Goal: Task Accomplishment & Management: Use online tool/utility

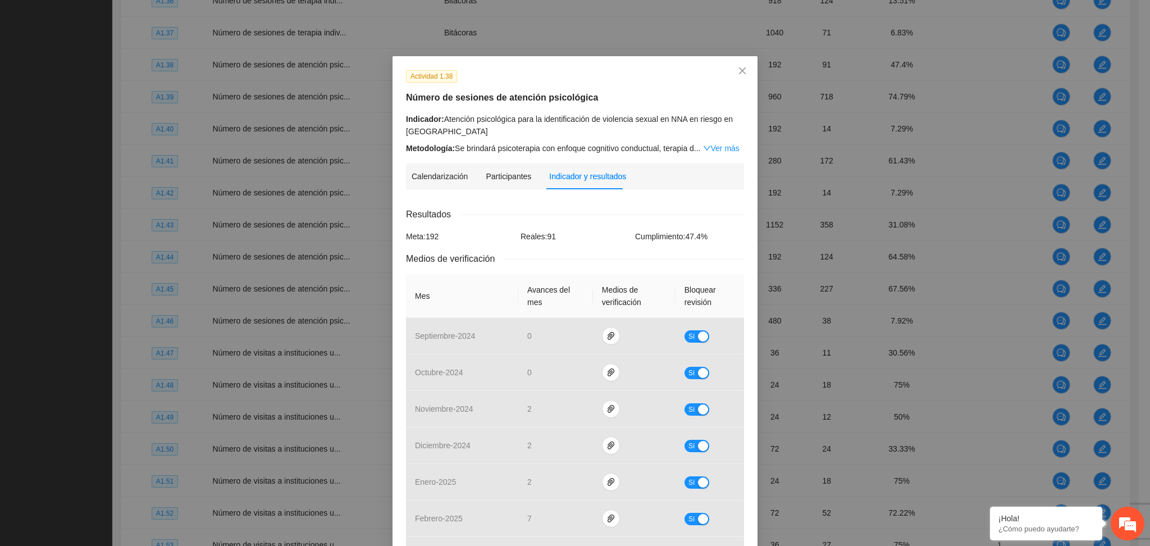
scroll to position [283, 0]
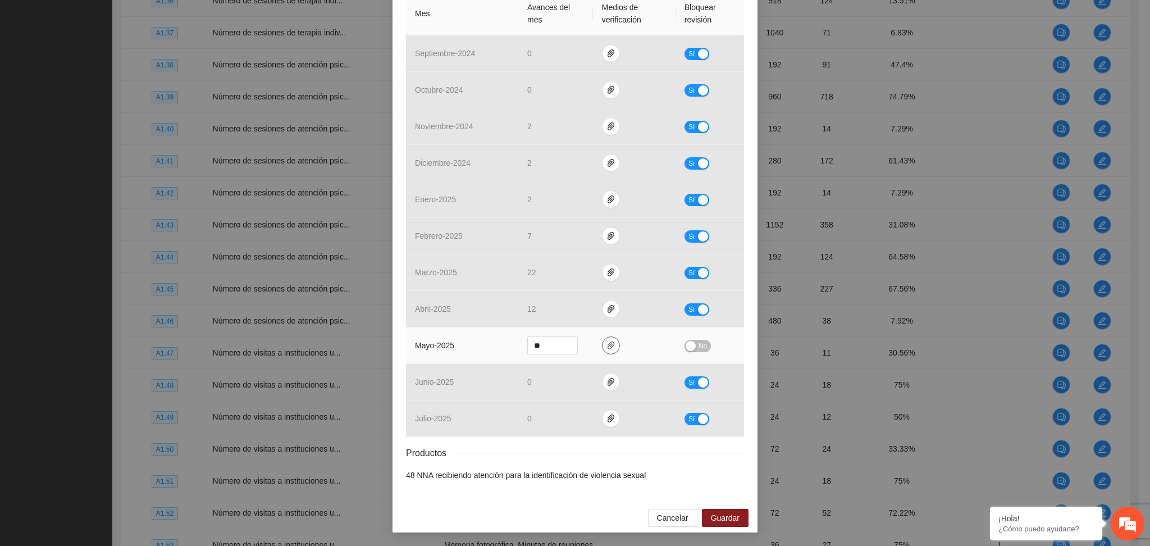
click at [611, 350] on span "paper-clip" at bounding box center [611, 345] width 17 height 9
click at [544, 312] on link "A1.38.zip" at bounding box center [601, 313] width 147 height 12
click at [712, 525] on button "Guardar" at bounding box center [725, 518] width 47 height 18
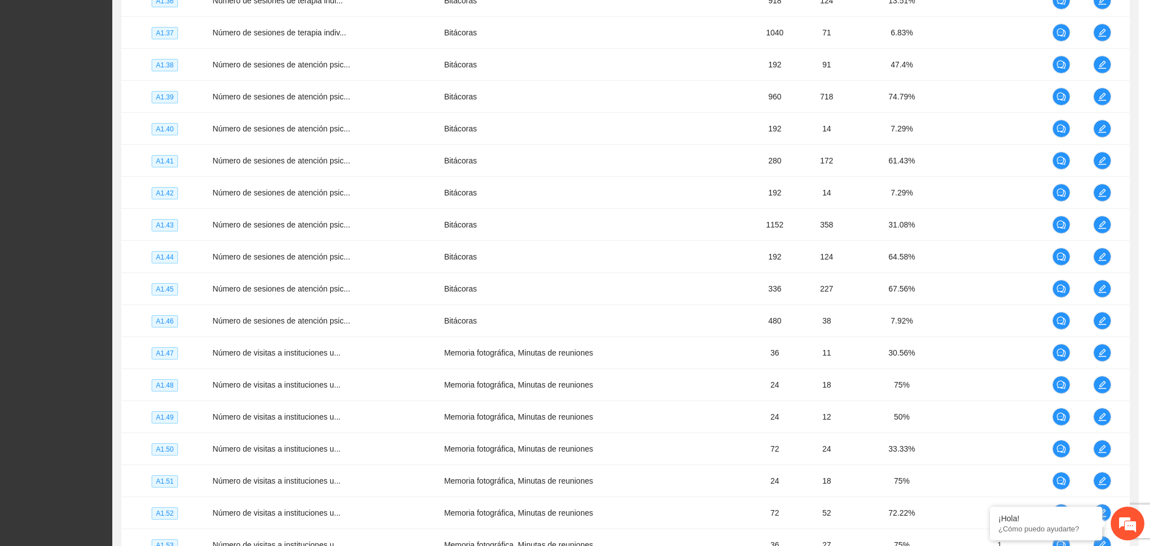
scroll to position [227, 0]
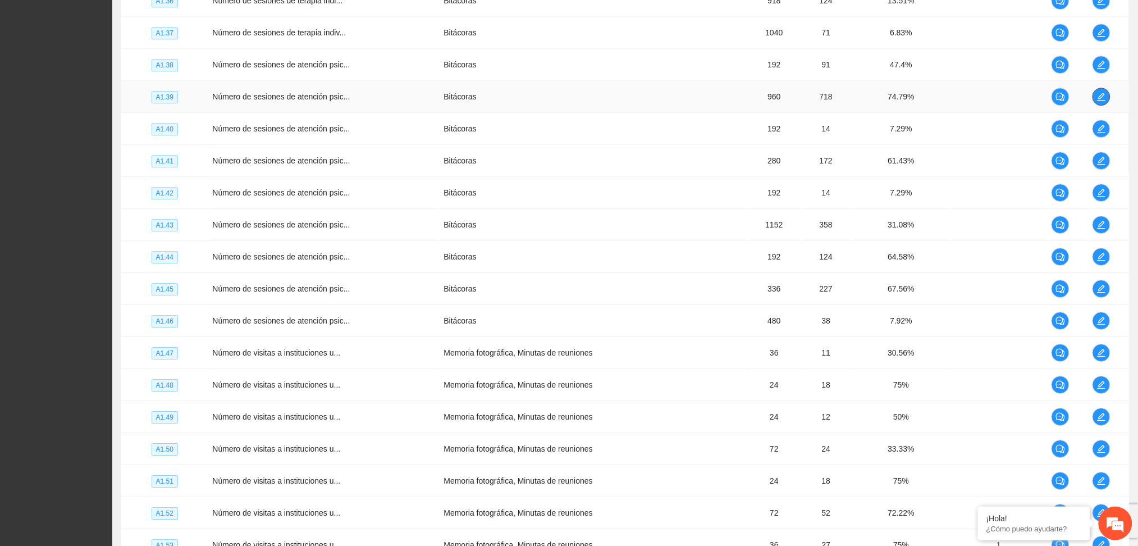
click at [1099, 98] on icon "edit" at bounding box center [1101, 96] width 9 height 9
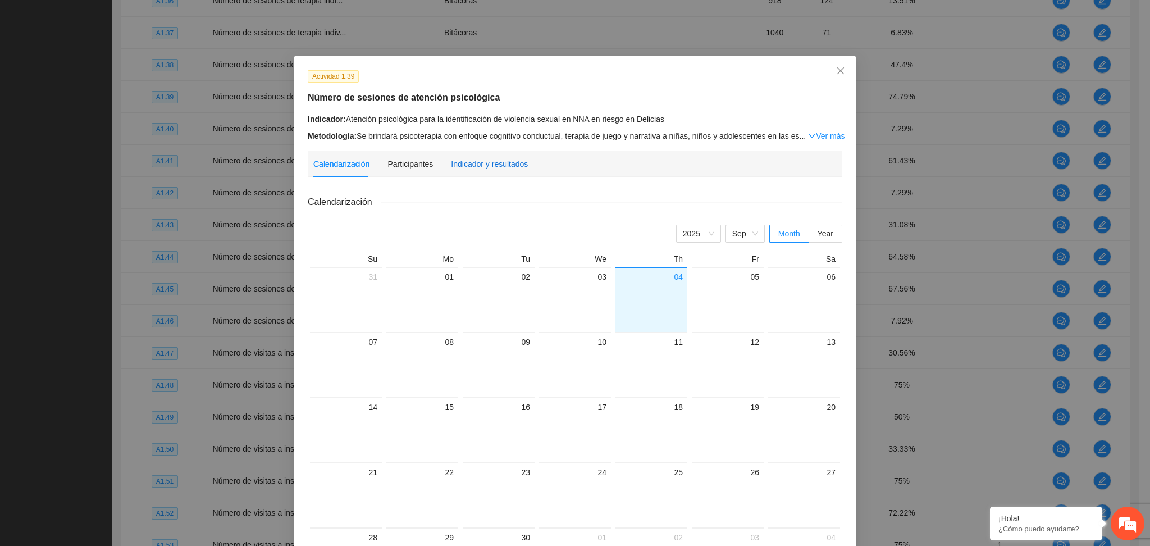
click at [451, 160] on div "Indicador y resultados" at bounding box center [489, 164] width 77 height 12
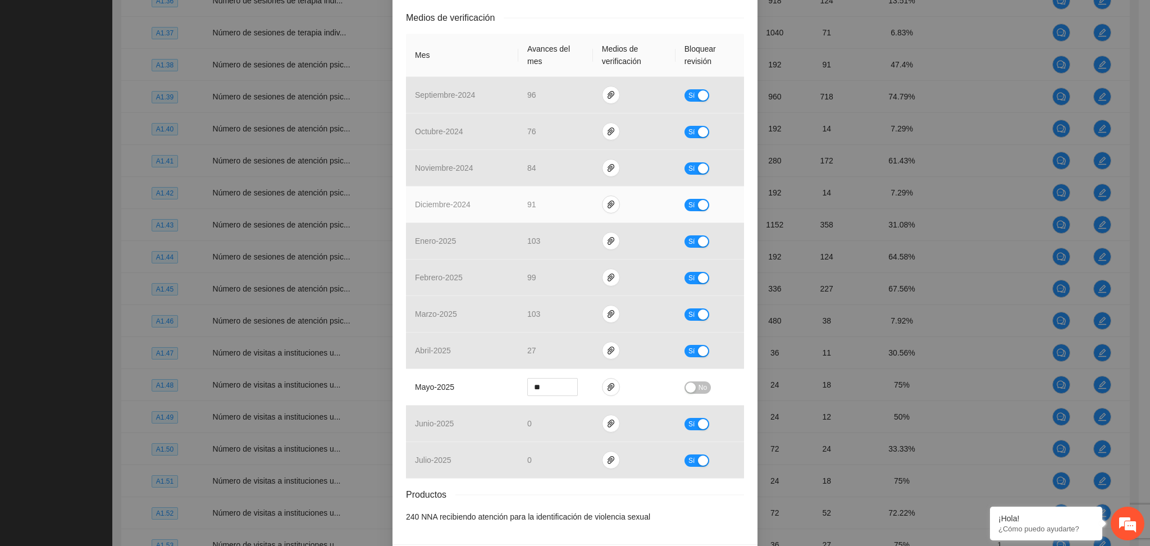
scroll to position [208, 0]
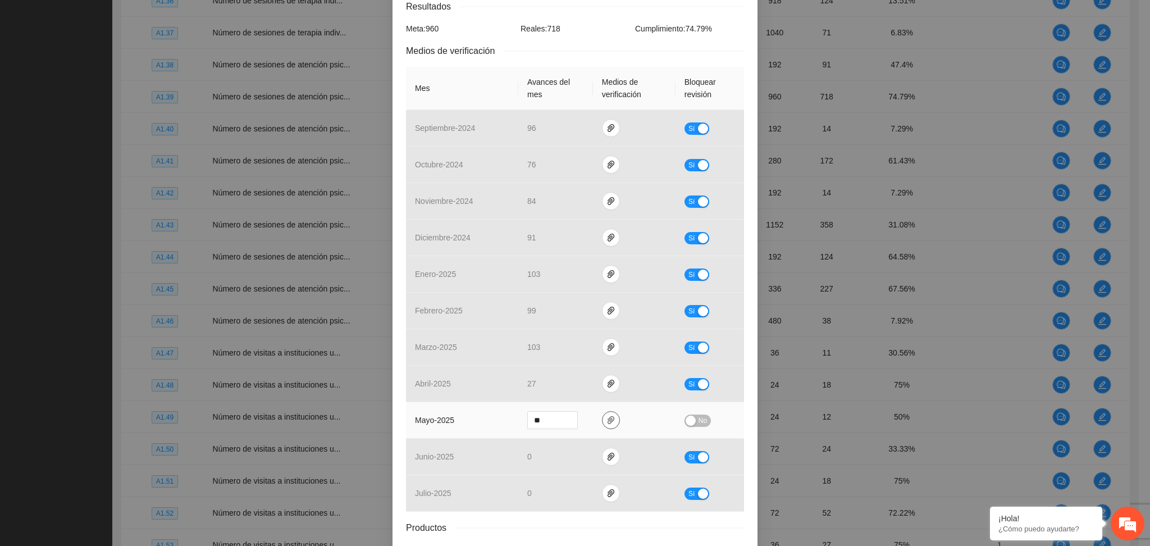
click at [609, 421] on span "paper-clip" at bounding box center [611, 420] width 17 height 9
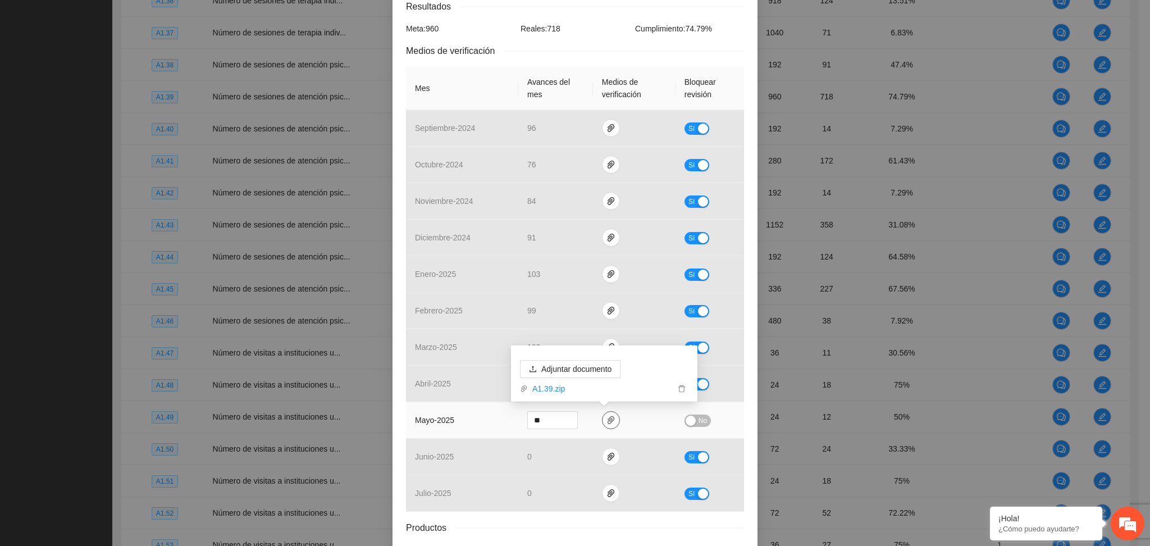
click at [609, 421] on span "paper-clip" at bounding box center [611, 420] width 17 height 9
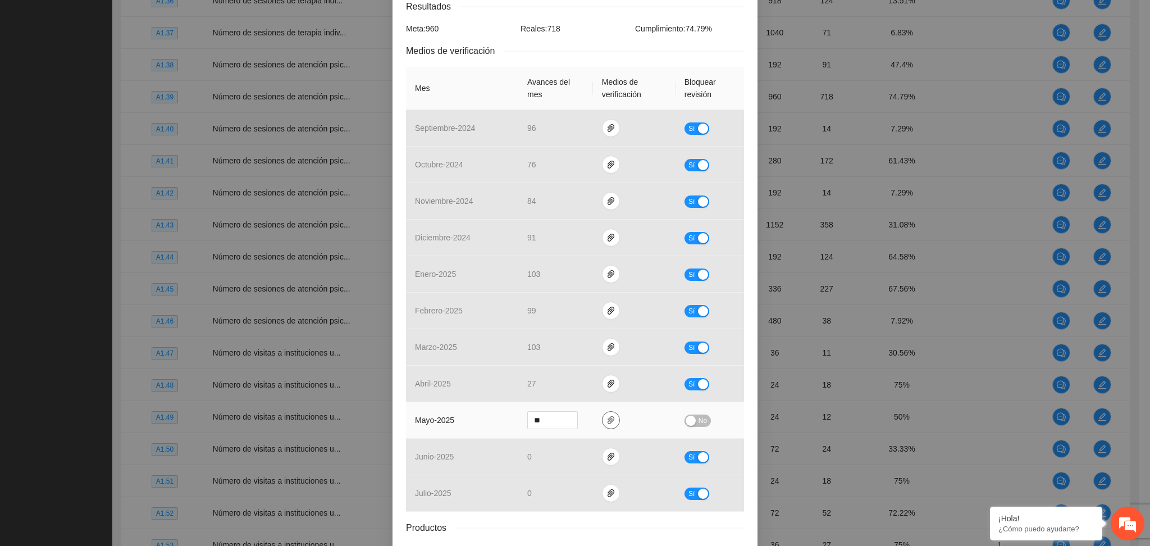
click at [607, 418] on icon "paper-clip" at bounding box center [611, 420] width 9 height 9
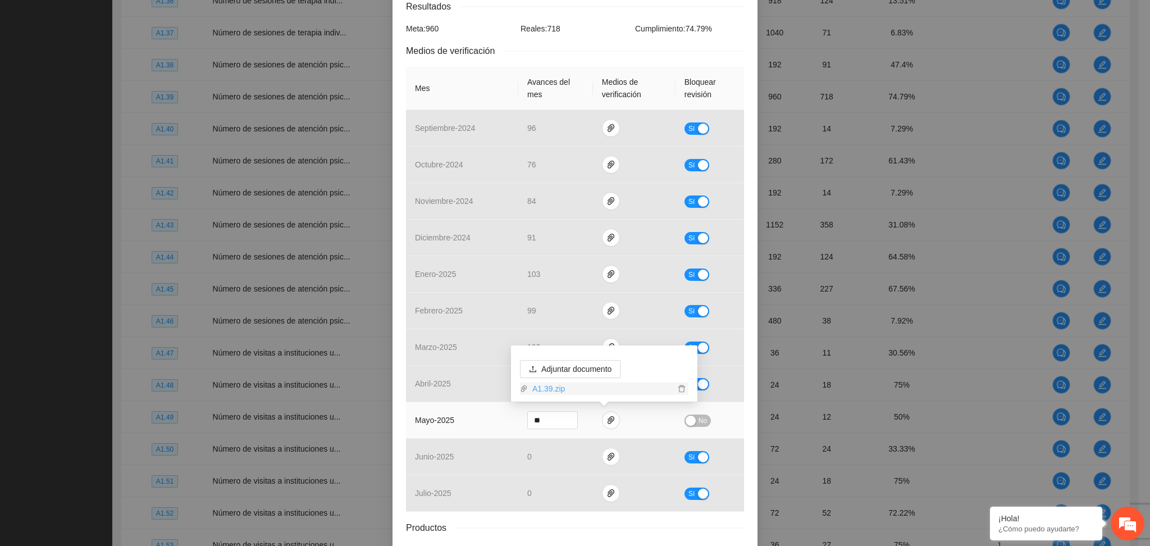
click at [549, 389] on link "A1.39.zip" at bounding box center [601, 388] width 147 height 12
click at [542, 386] on link "A1.39.zip" at bounding box center [601, 388] width 147 height 12
drag, startPoint x: 693, startPoint y: 416, endPoint x: 695, endPoint y: 431, distance: 15.3
click at [699, 416] on span "No" at bounding box center [703, 420] width 8 height 12
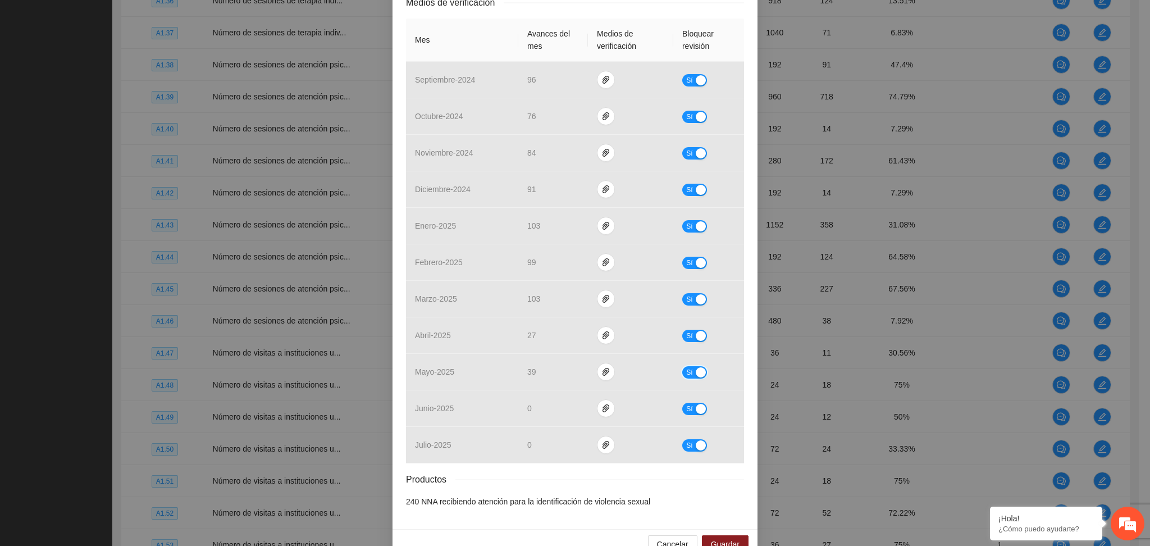
scroll to position [283, 0]
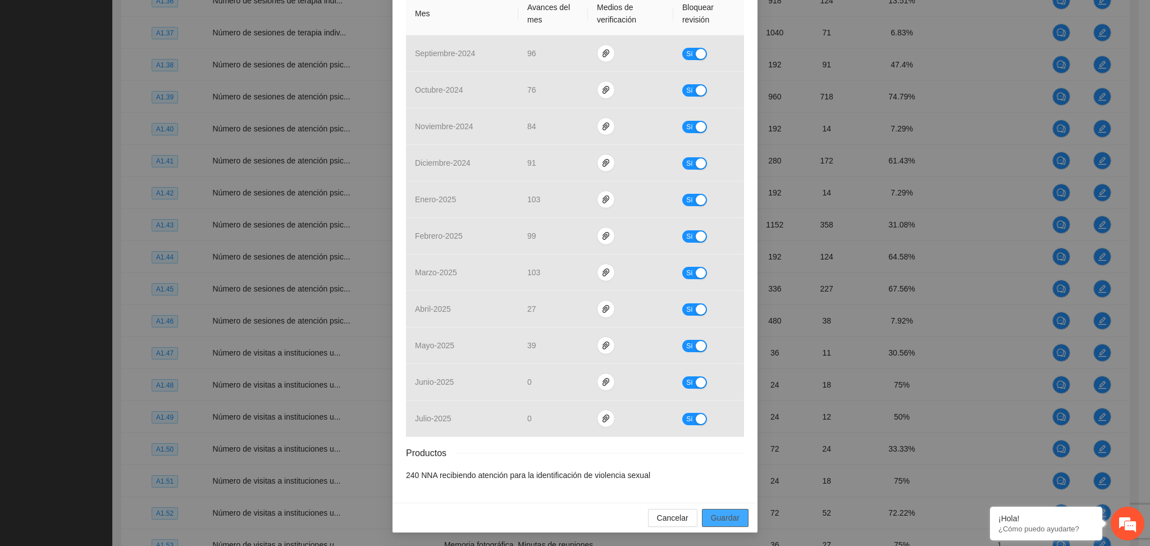
click at [713, 517] on span "Guardar" at bounding box center [725, 518] width 29 height 12
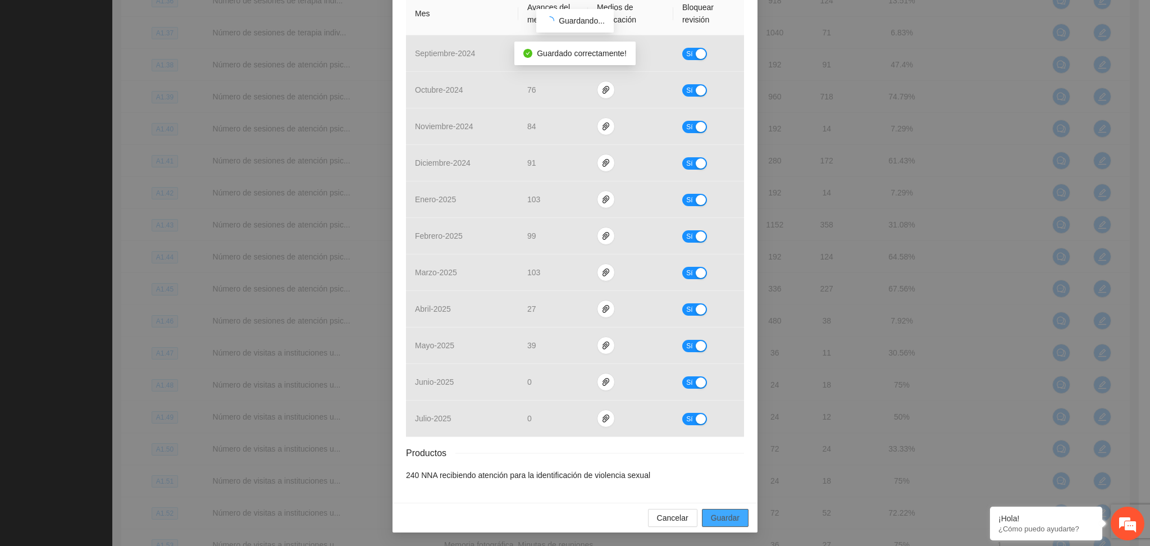
scroll to position [226, 0]
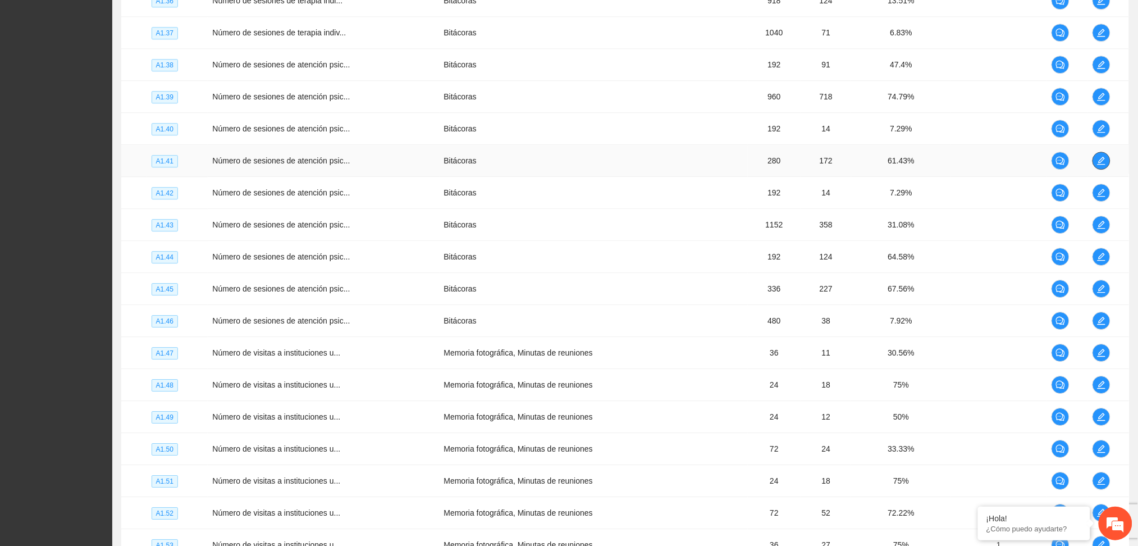
click at [1101, 165] on icon "edit" at bounding box center [1101, 160] width 9 height 9
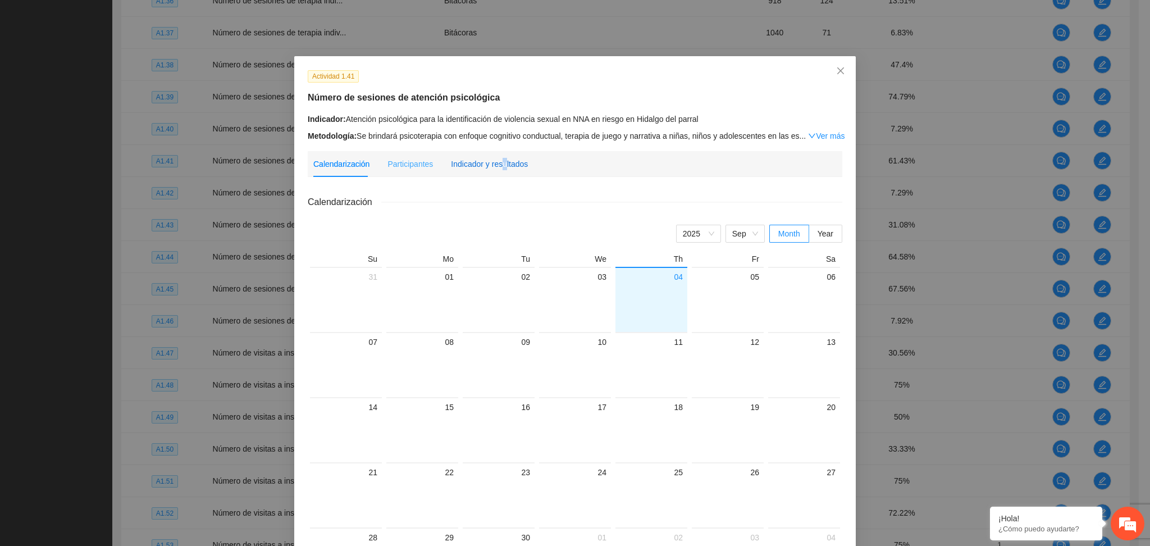
click at [496, 166] on div "Indicador y resultados" at bounding box center [489, 164] width 77 height 12
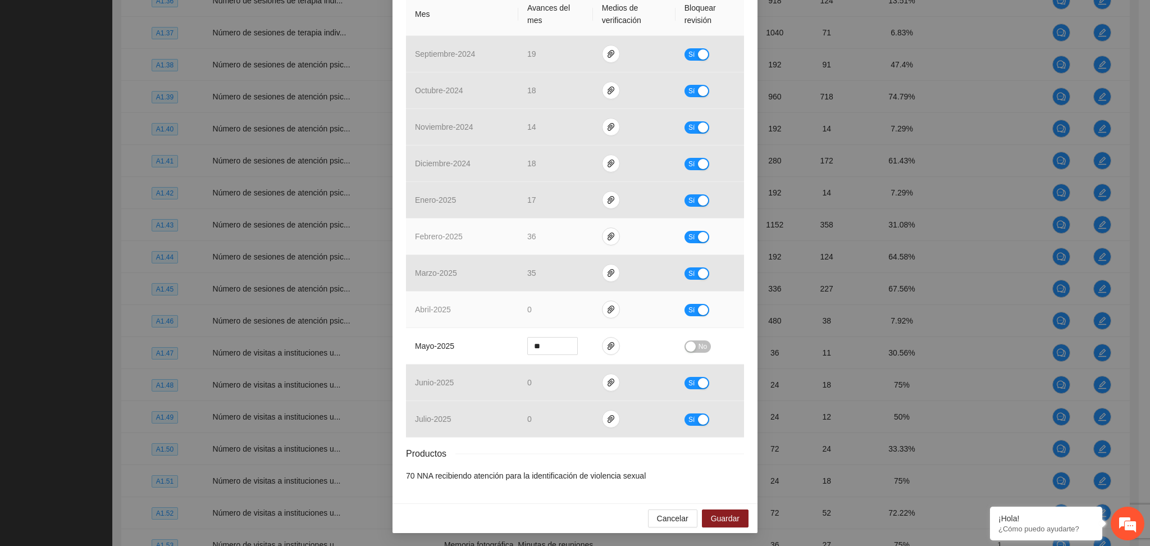
scroll to position [283, 0]
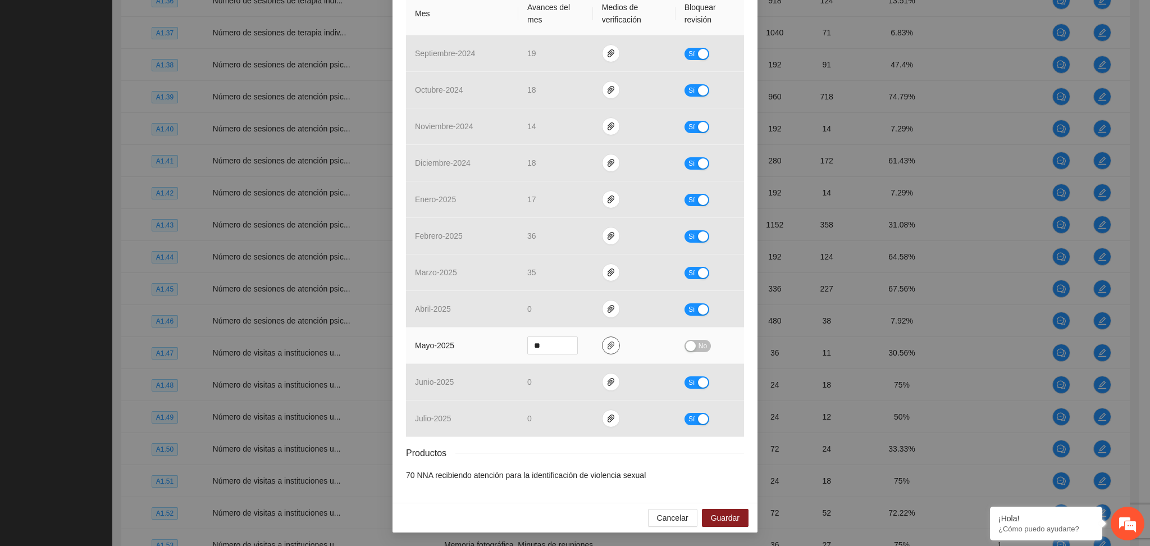
click at [603, 352] on button "button" at bounding box center [611, 345] width 18 height 18
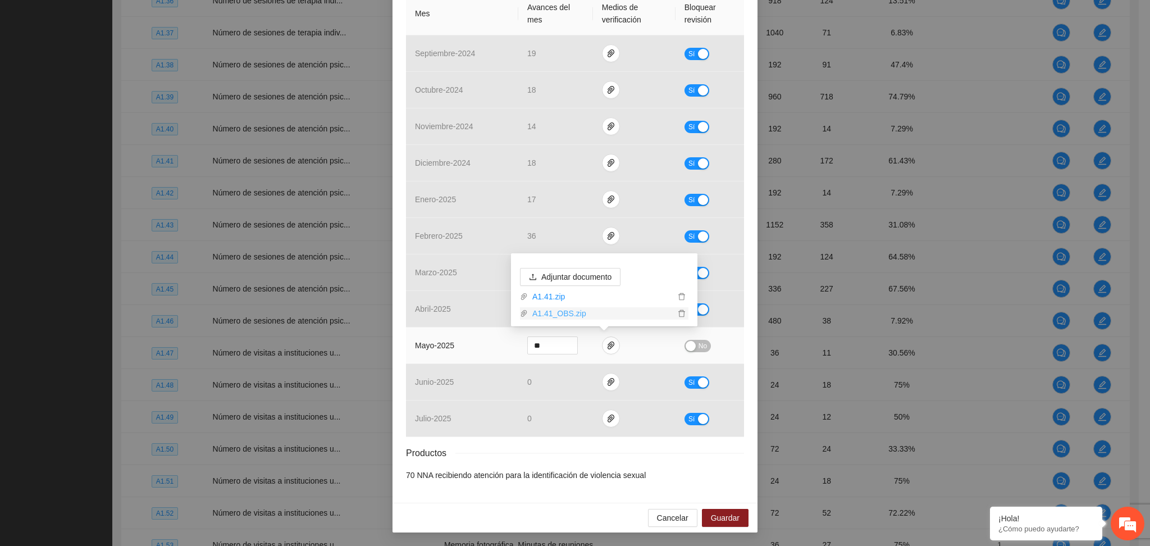
click at [575, 314] on link "A1.41_OBS.zip" at bounding box center [601, 313] width 147 height 12
click at [694, 352] on td "No" at bounding box center [710, 345] width 69 height 37
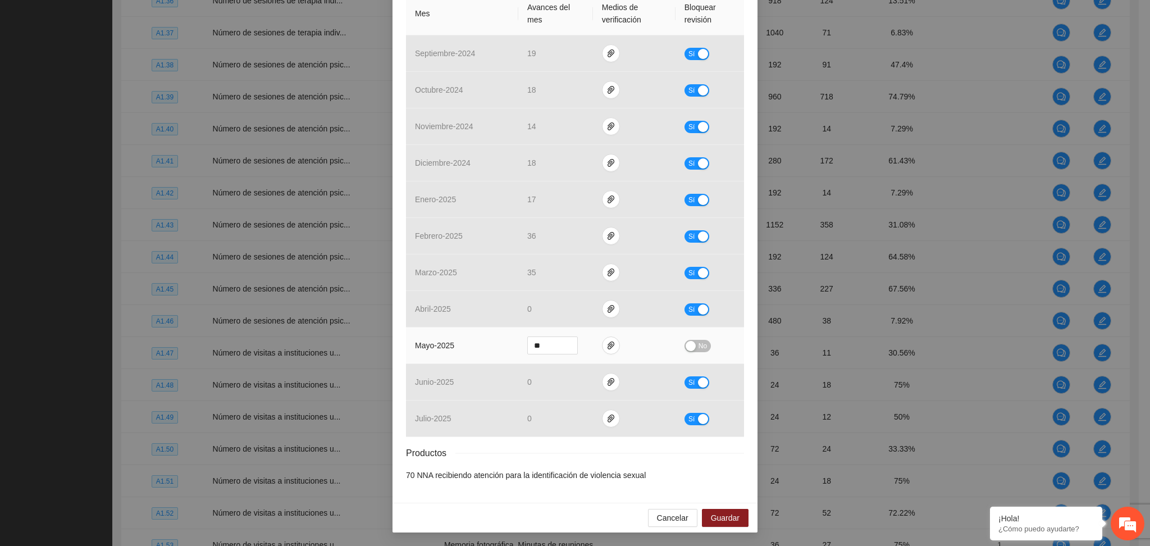
click at [699, 347] on span "No" at bounding box center [703, 346] width 8 height 12
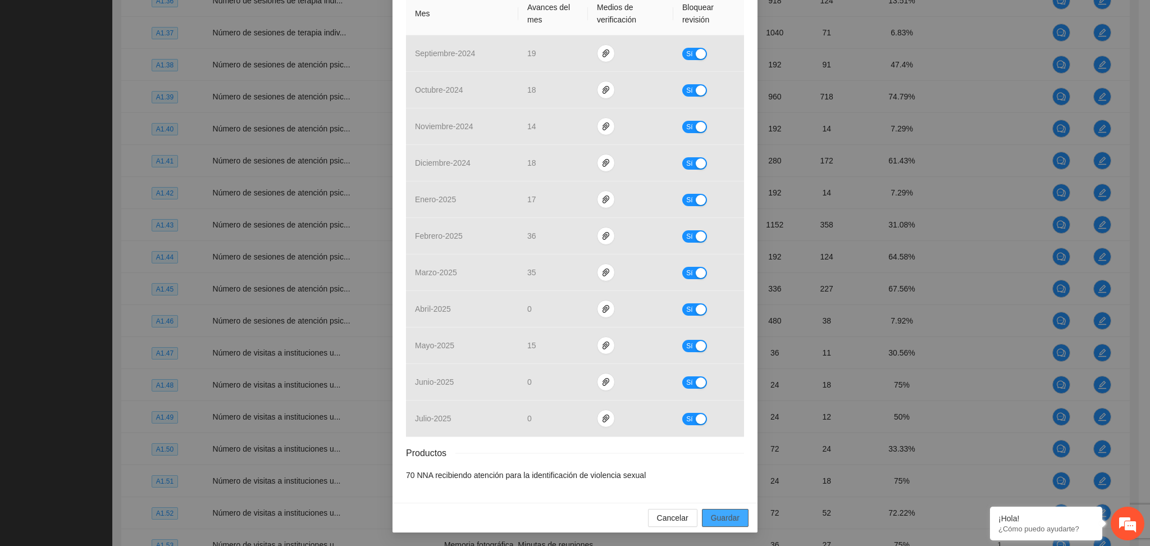
click at [725, 514] on span "Guardar" at bounding box center [725, 518] width 29 height 12
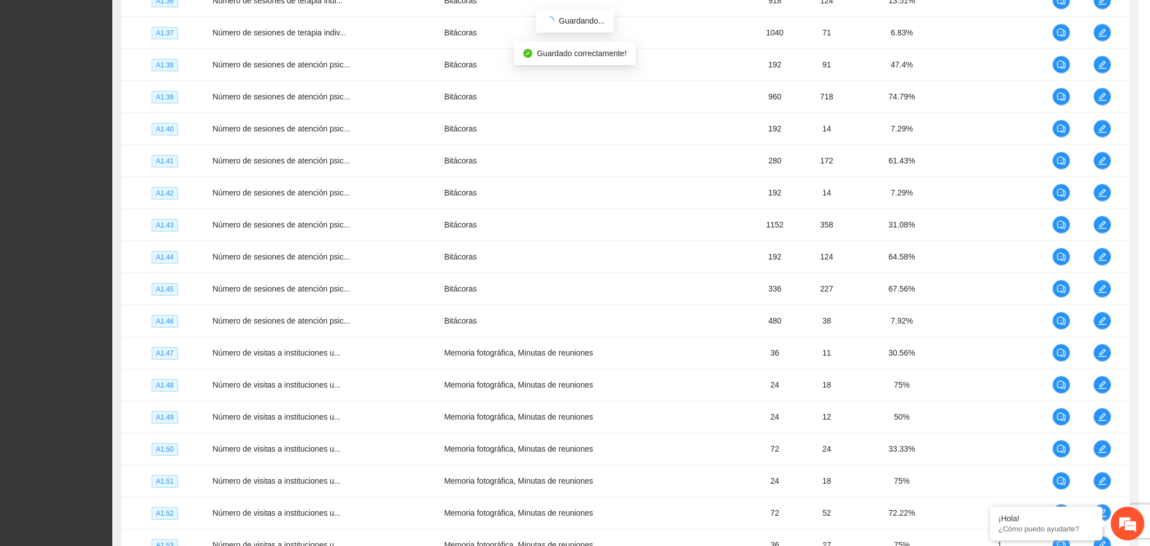
scroll to position [226, 0]
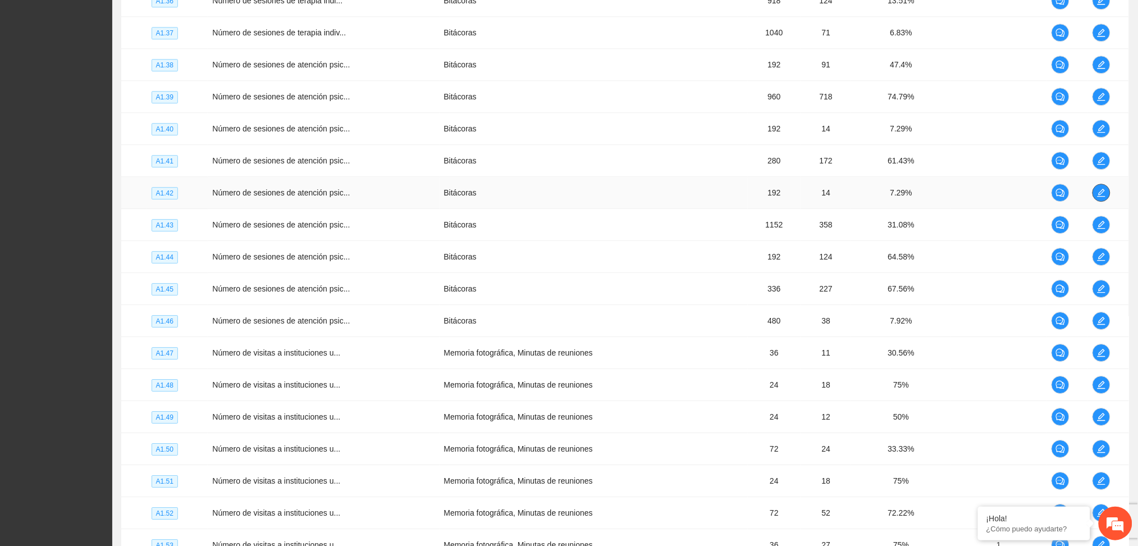
click at [1097, 196] on span "edit" at bounding box center [1102, 192] width 17 height 9
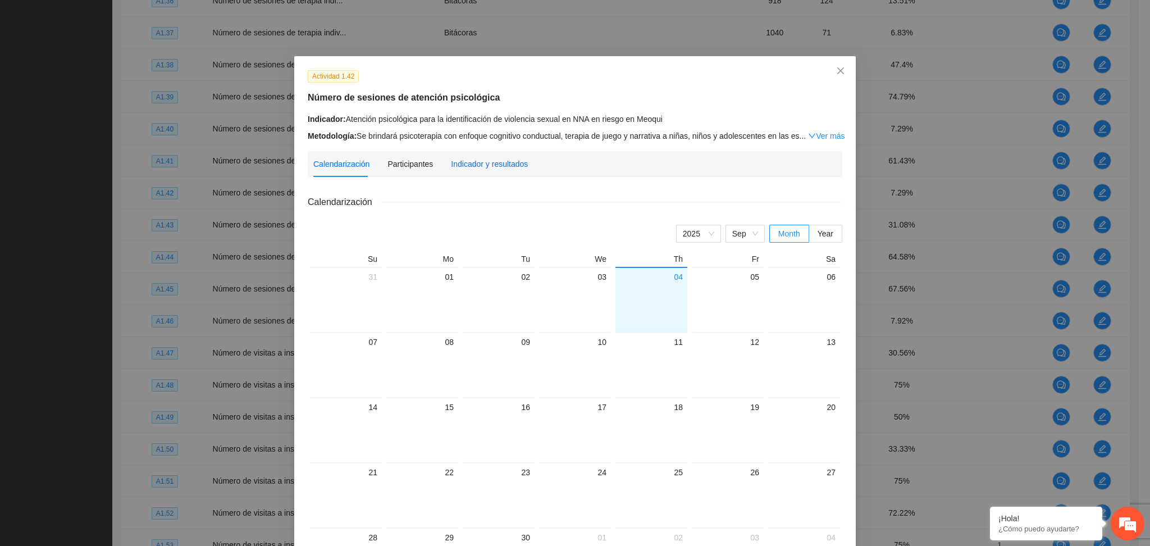
click at [490, 164] on div "Indicador y resultados" at bounding box center [489, 164] width 77 height 12
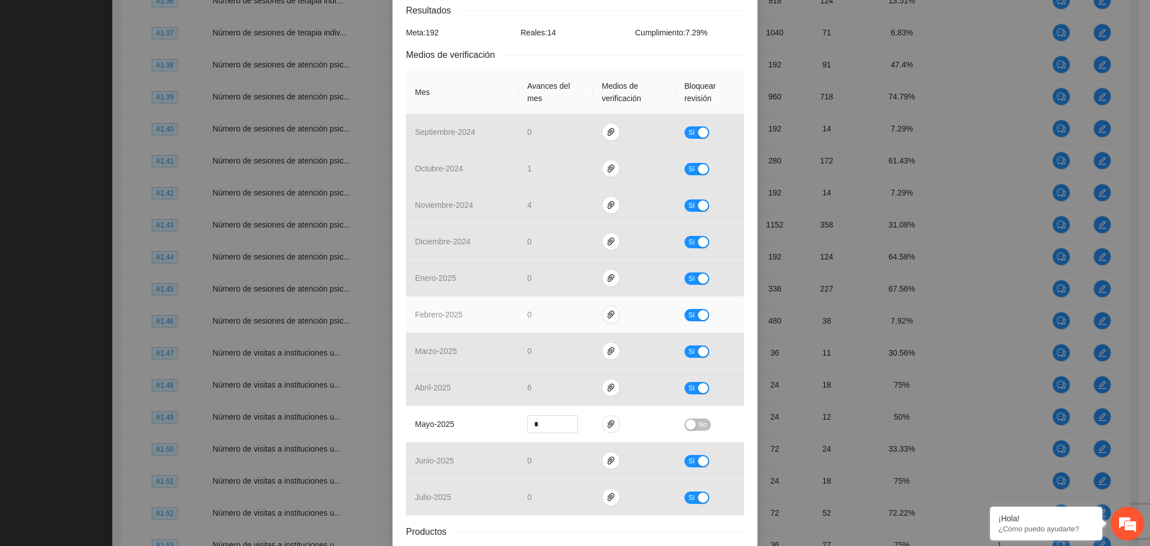
scroll to position [225, 0]
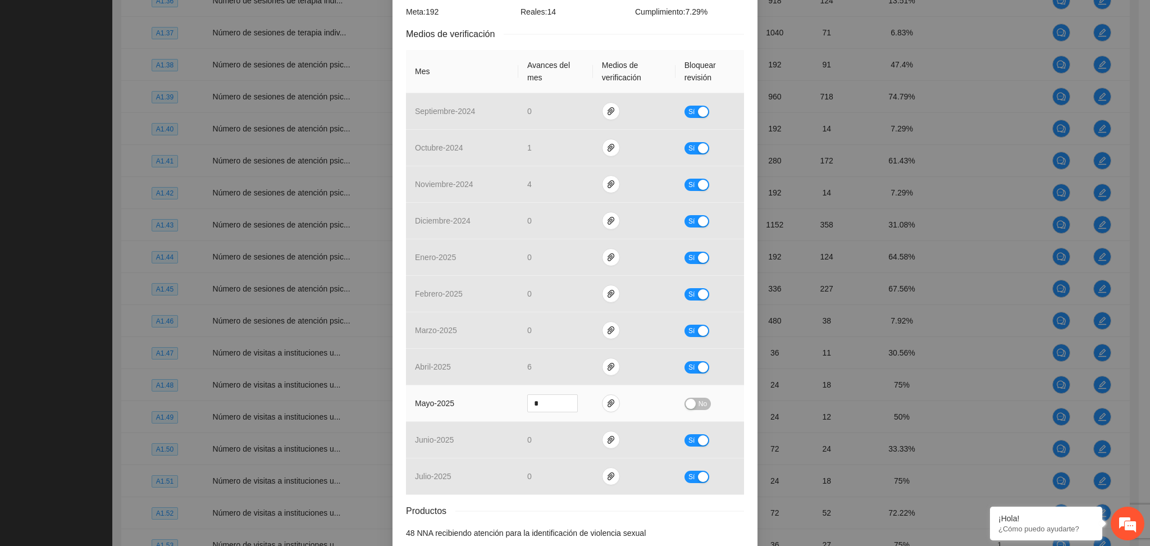
click at [691, 402] on button "No" at bounding box center [698, 404] width 26 height 12
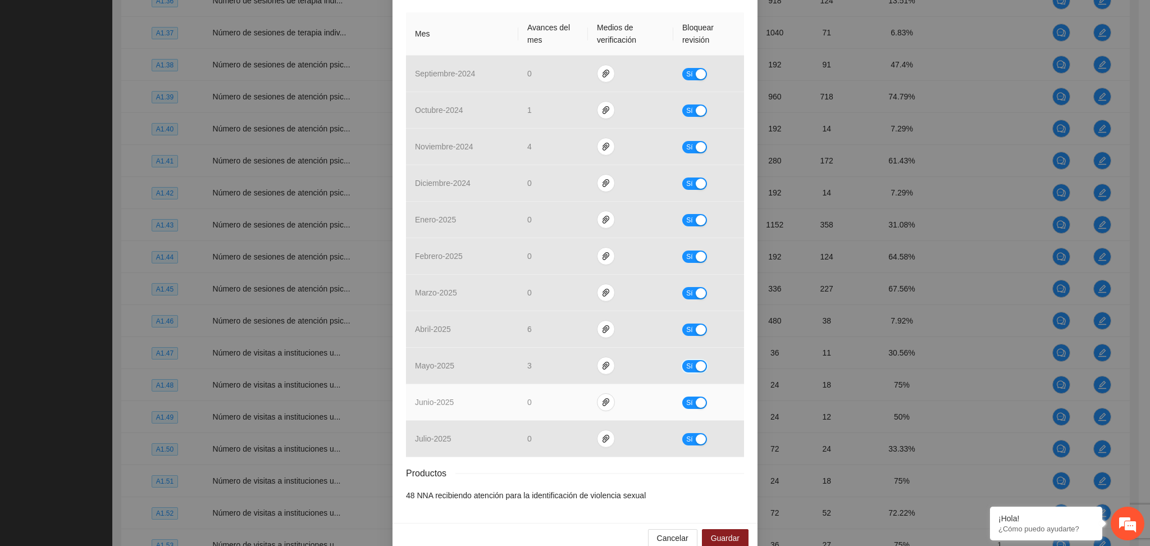
scroll to position [283, 0]
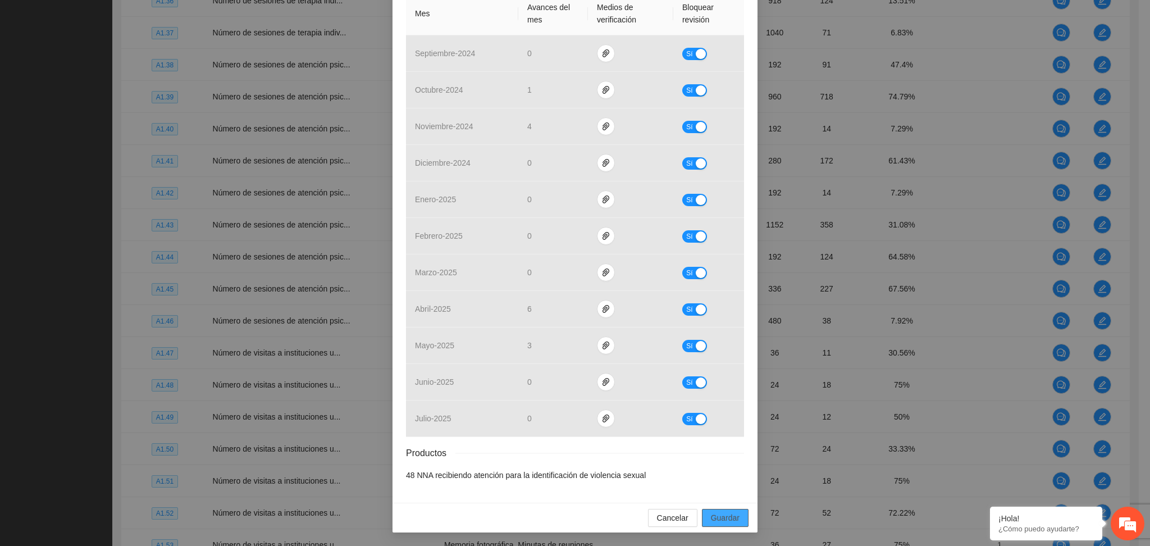
click at [717, 517] on span "Guardar" at bounding box center [725, 518] width 29 height 12
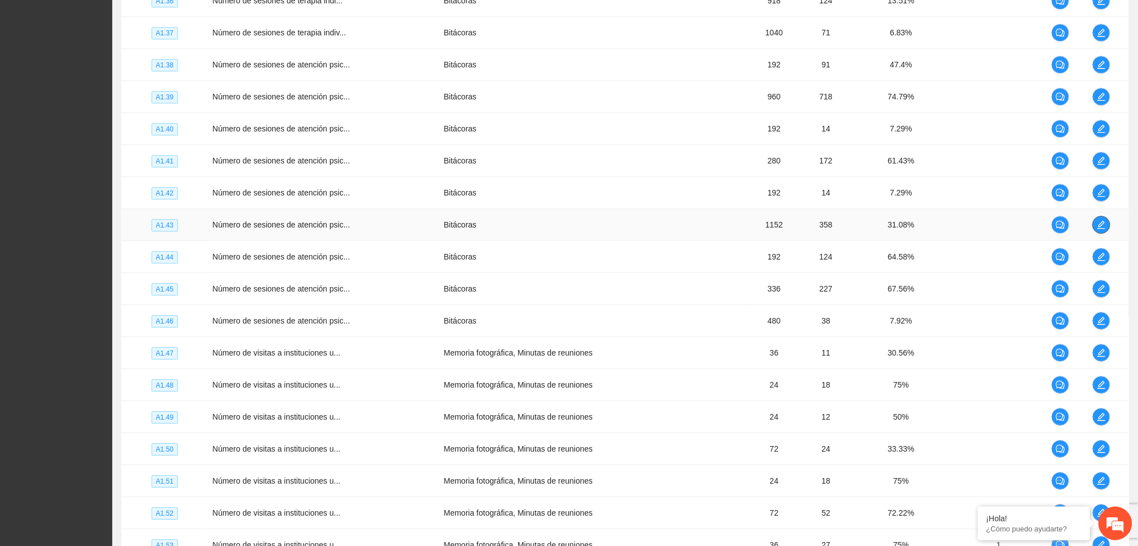
click at [1103, 229] on icon "edit" at bounding box center [1101, 224] width 9 height 9
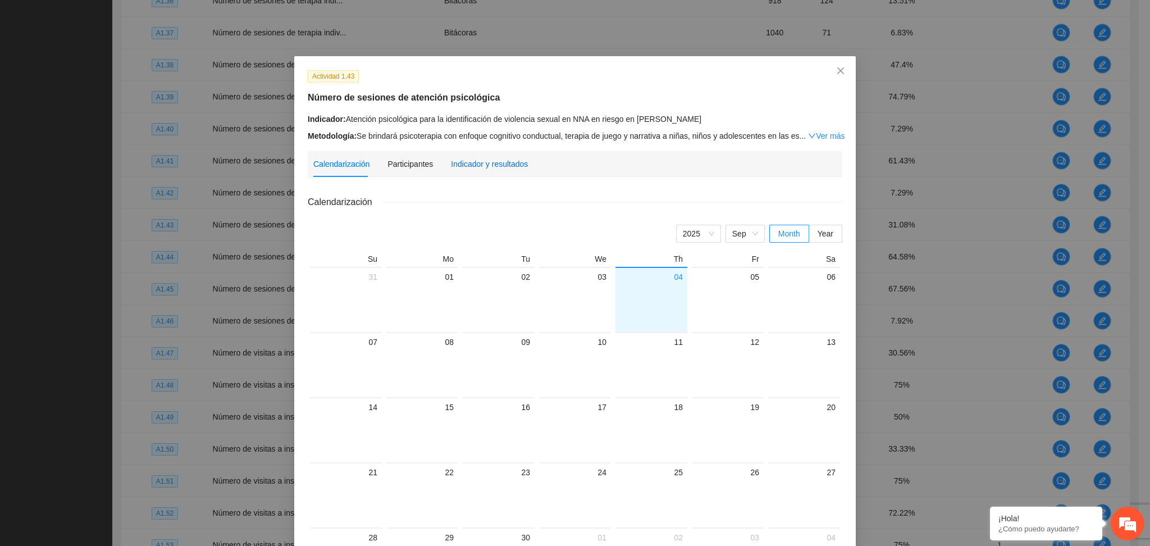
click at [507, 167] on div "Indicador y resultados" at bounding box center [489, 164] width 77 height 12
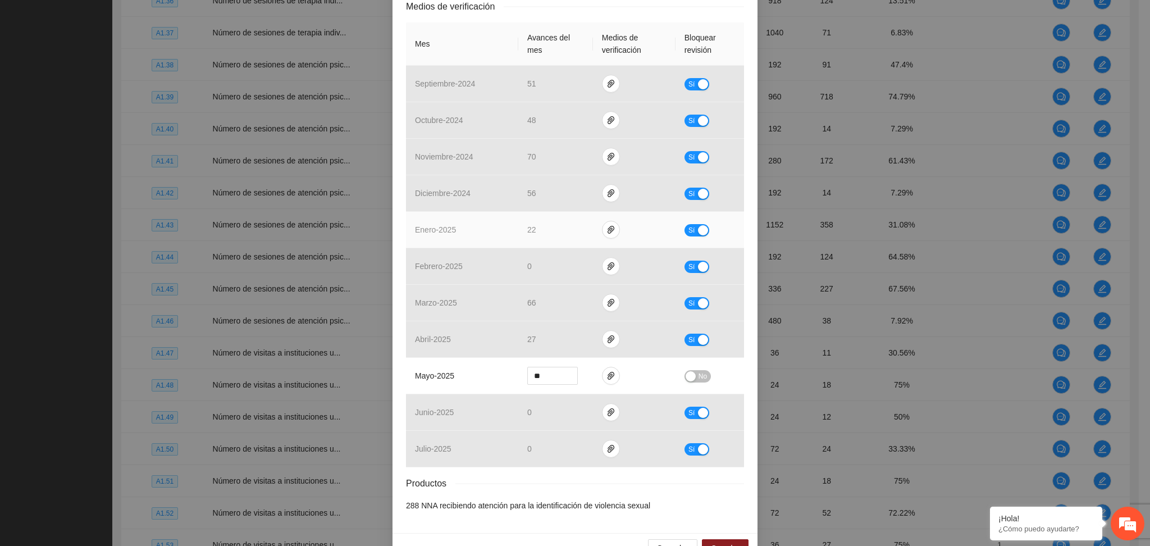
scroll to position [283, 0]
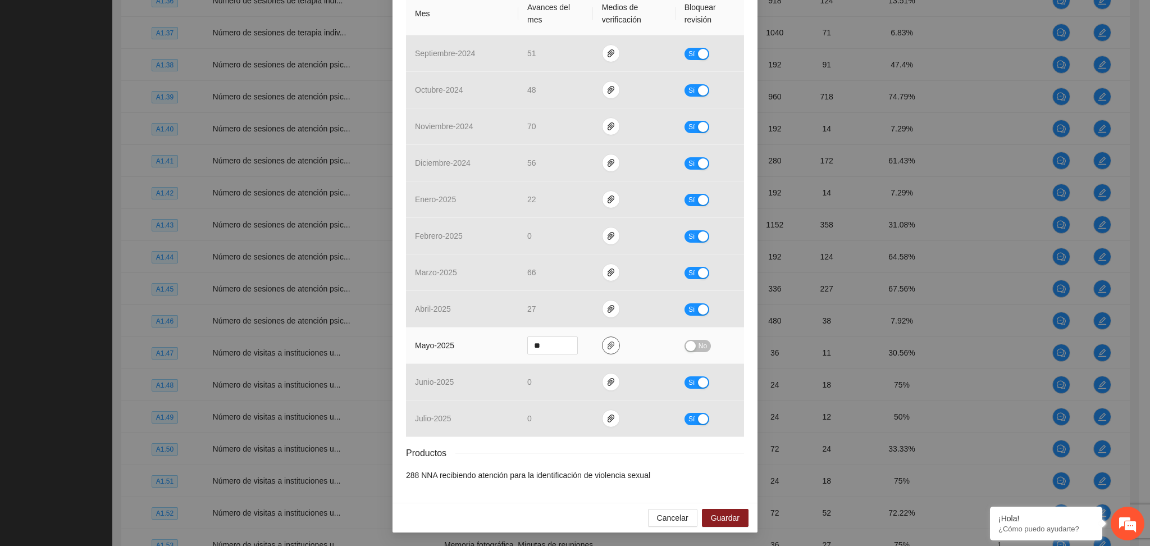
click at [607, 350] on button "button" at bounding box center [611, 345] width 18 height 18
click at [556, 313] on link "A1.43.zip" at bounding box center [601, 313] width 147 height 12
click at [686, 342] on div "button" at bounding box center [691, 346] width 10 height 10
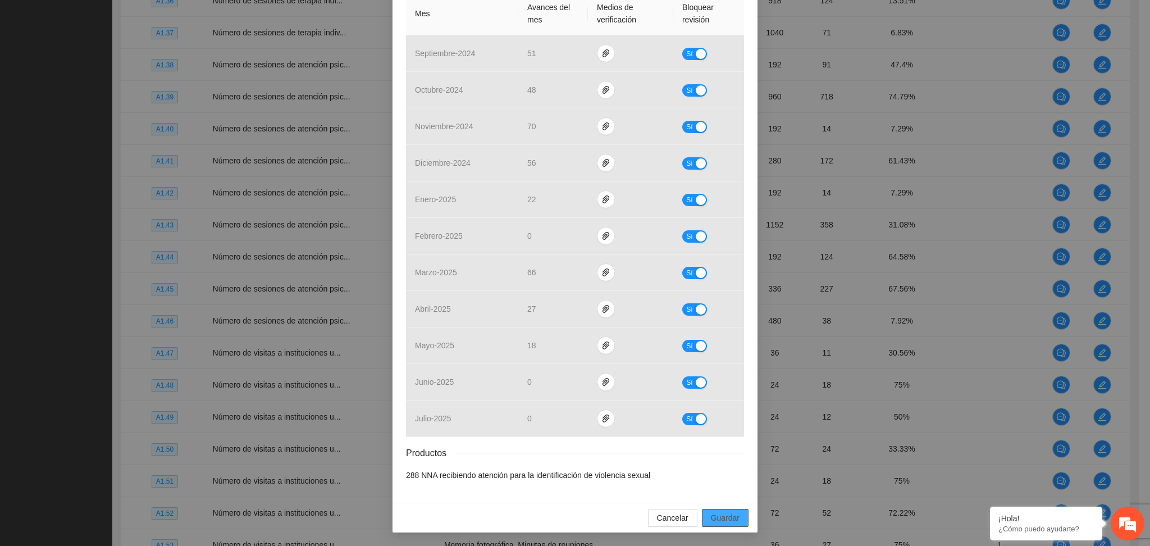
click at [730, 519] on span "Guardar" at bounding box center [725, 518] width 29 height 12
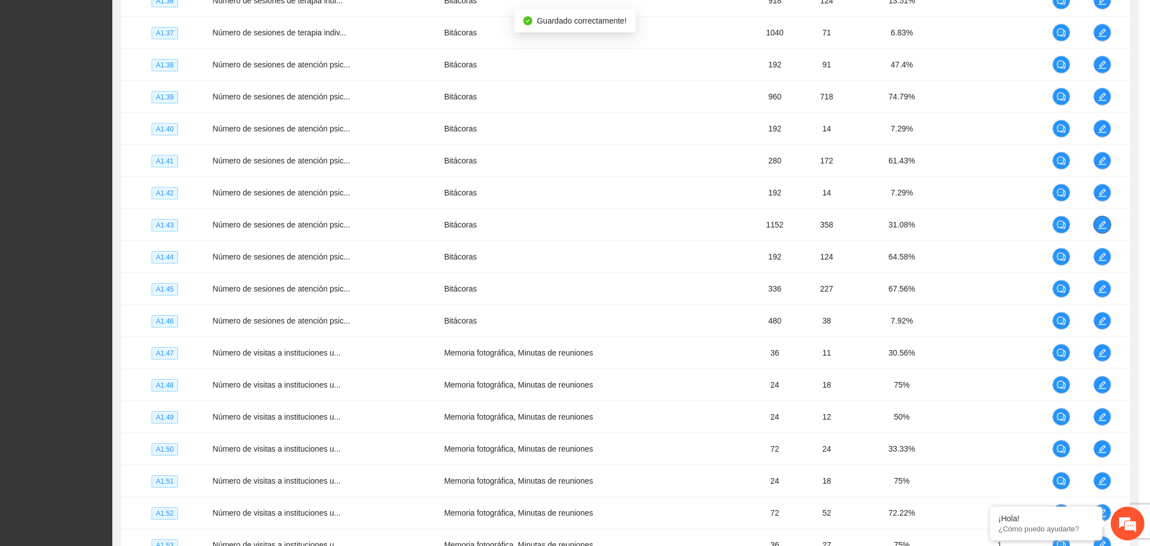
scroll to position [0, 0]
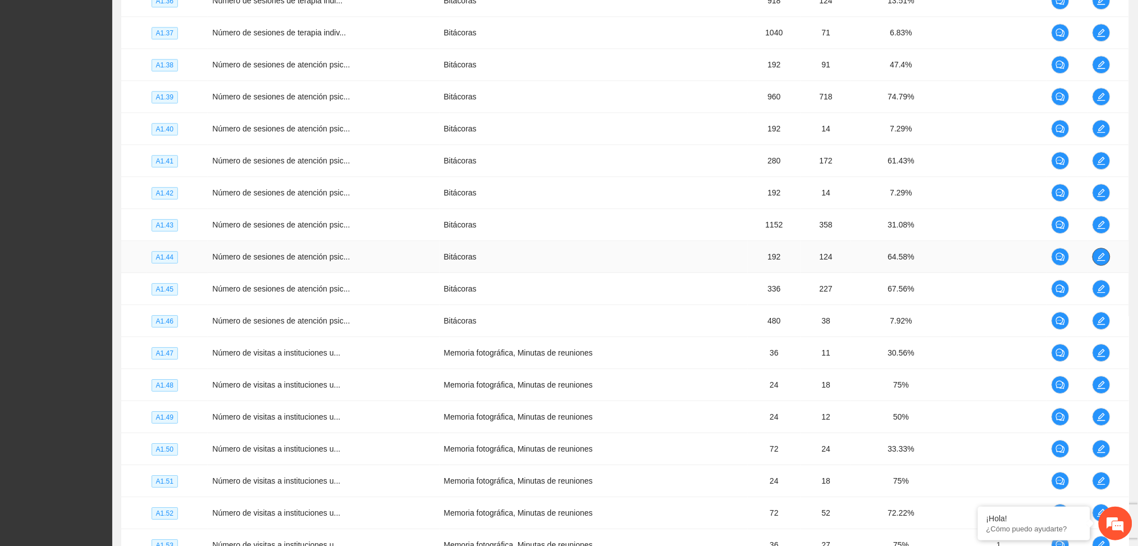
click at [1105, 256] on icon "edit" at bounding box center [1101, 256] width 9 height 9
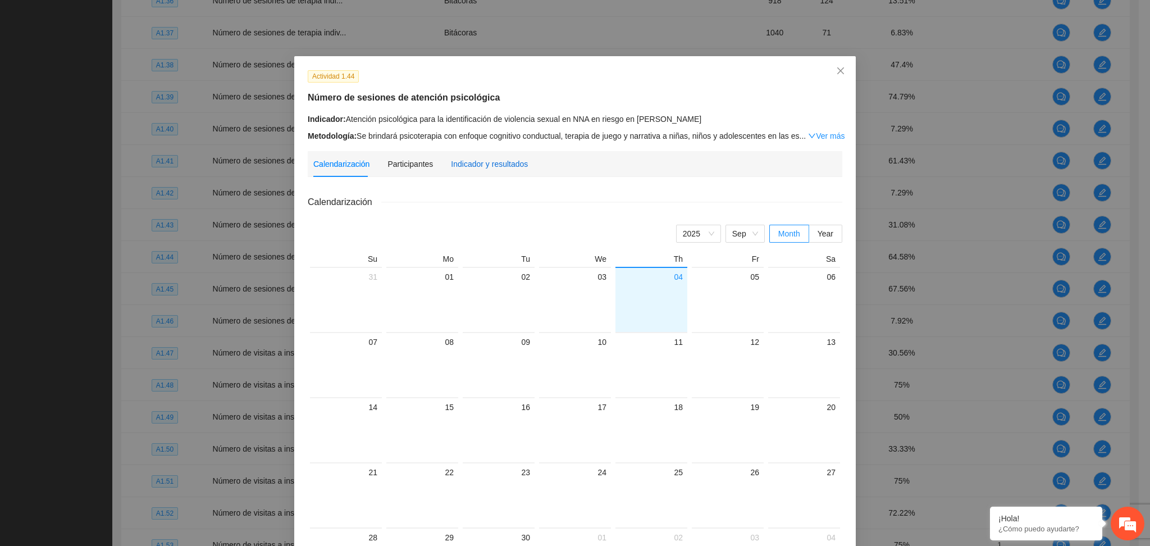
click at [470, 160] on div "Indicador y resultados" at bounding box center [489, 164] width 77 height 12
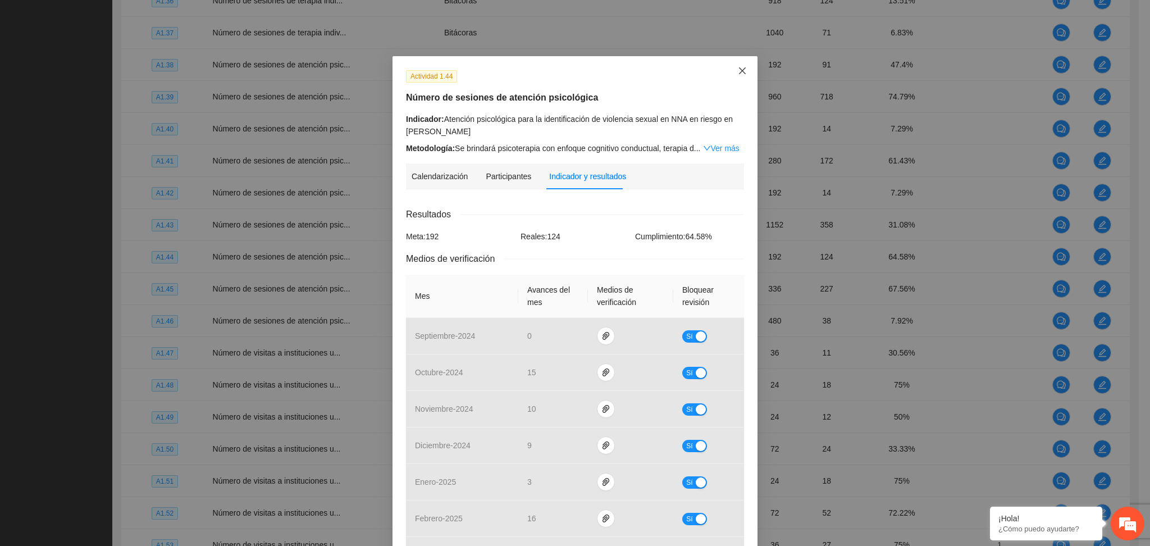
click at [730, 71] on span "Close" at bounding box center [742, 71] width 30 height 30
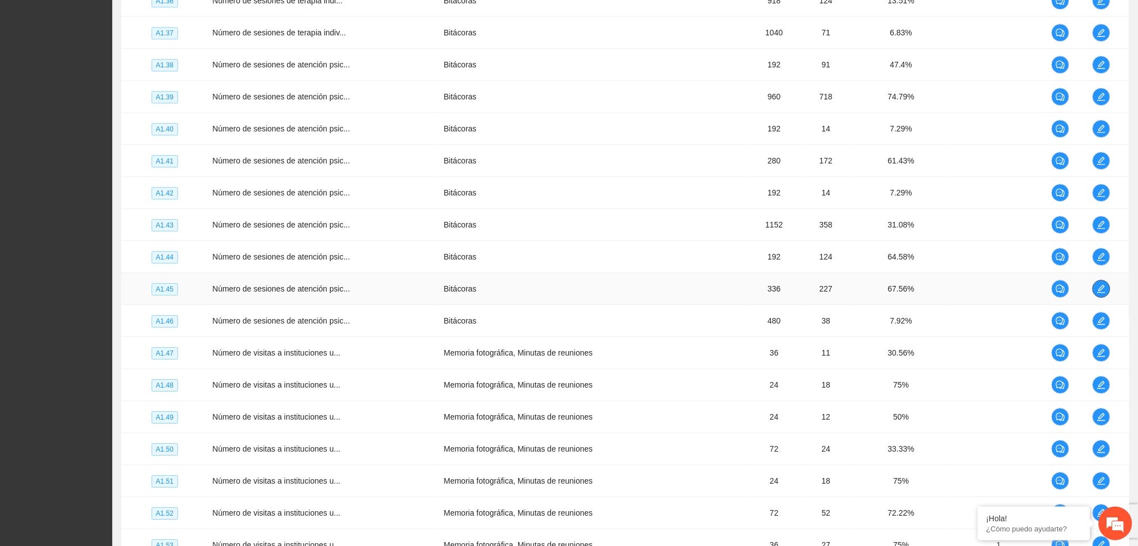
click at [1099, 288] on icon "edit" at bounding box center [1101, 288] width 9 height 9
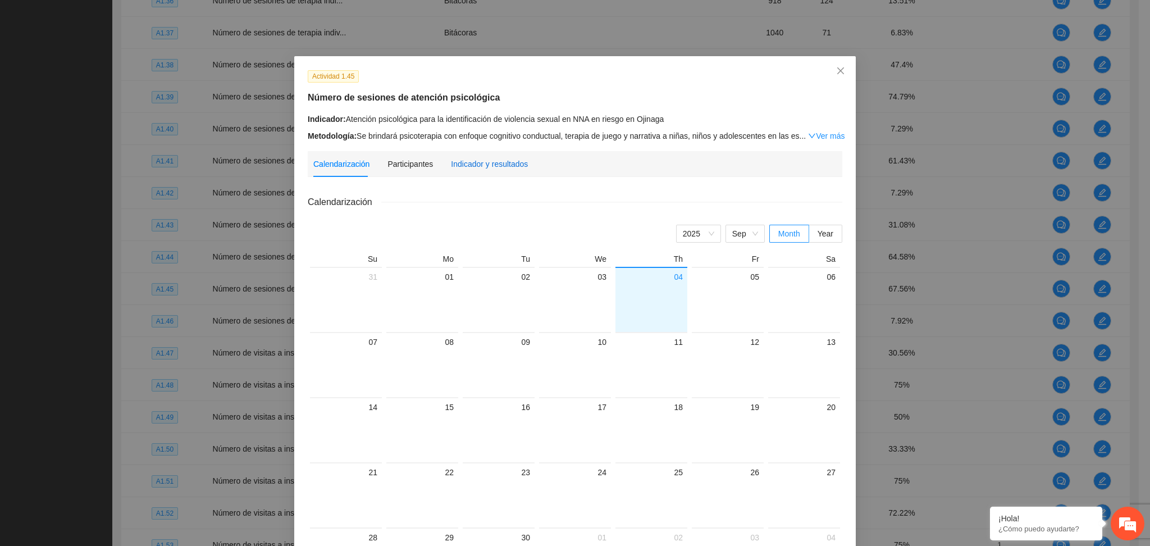
click at [487, 161] on div "Indicador y resultados" at bounding box center [489, 164] width 77 height 12
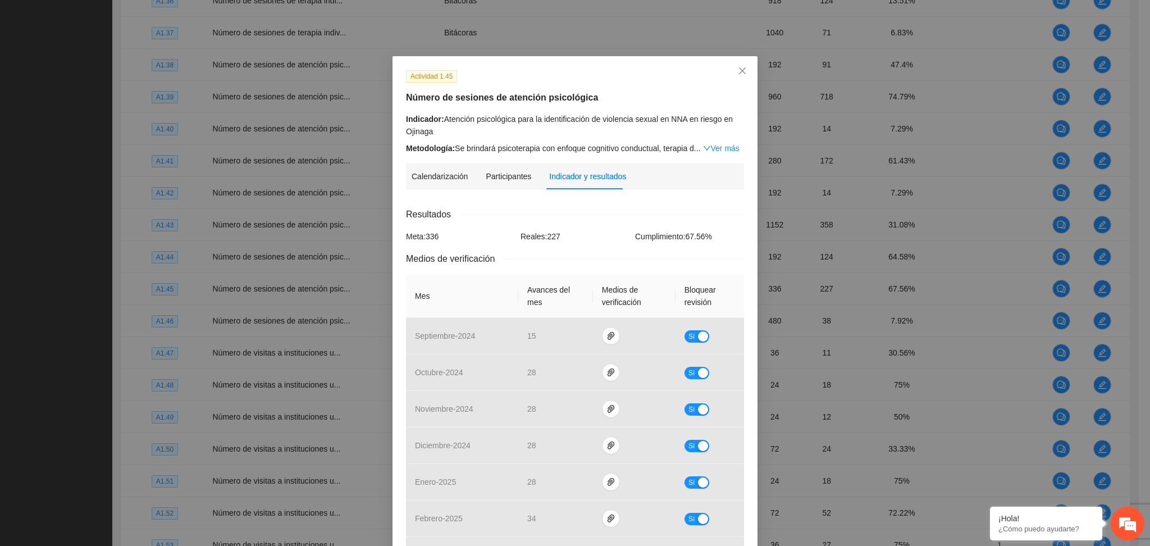
scroll to position [319, 0]
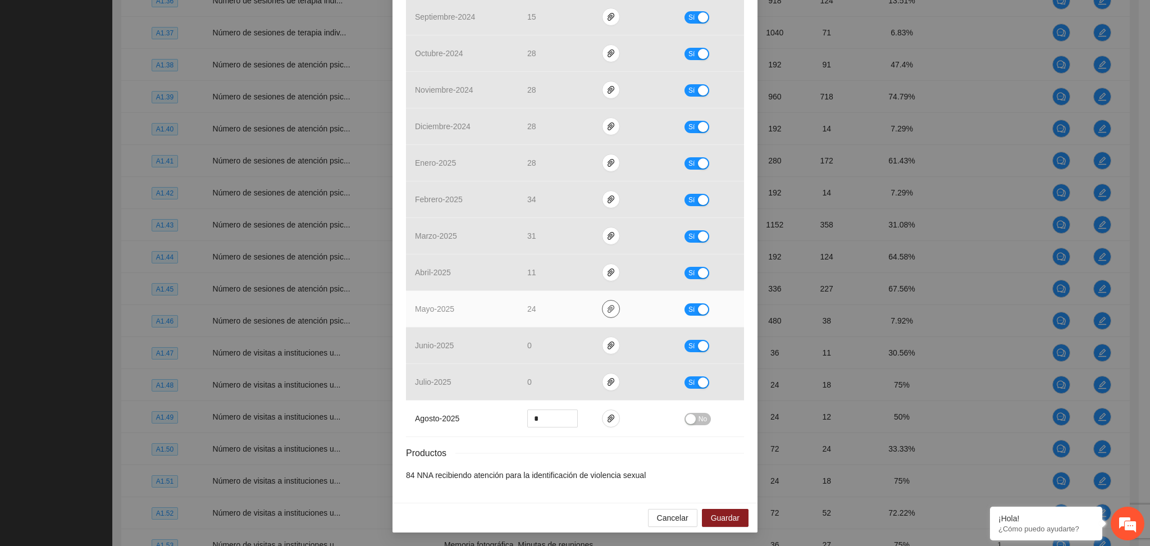
click at [608, 316] on button "button" at bounding box center [611, 309] width 18 height 18
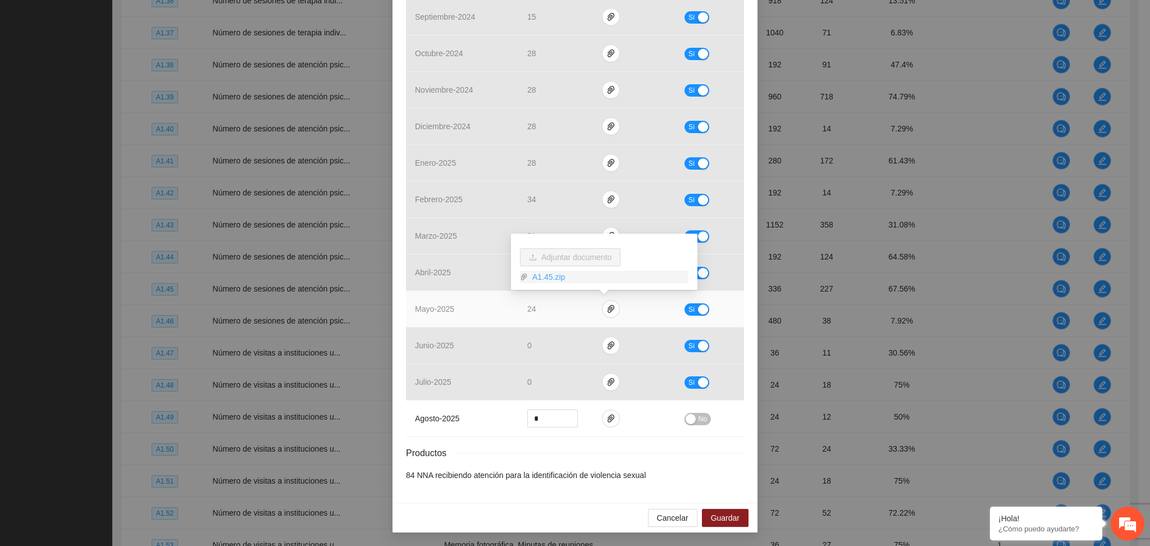
click at [553, 281] on link "A1.45.zip" at bounding box center [608, 277] width 161 height 12
click at [547, 281] on link "A1.45.zip" at bounding box center [608, 277] width 161 height 12
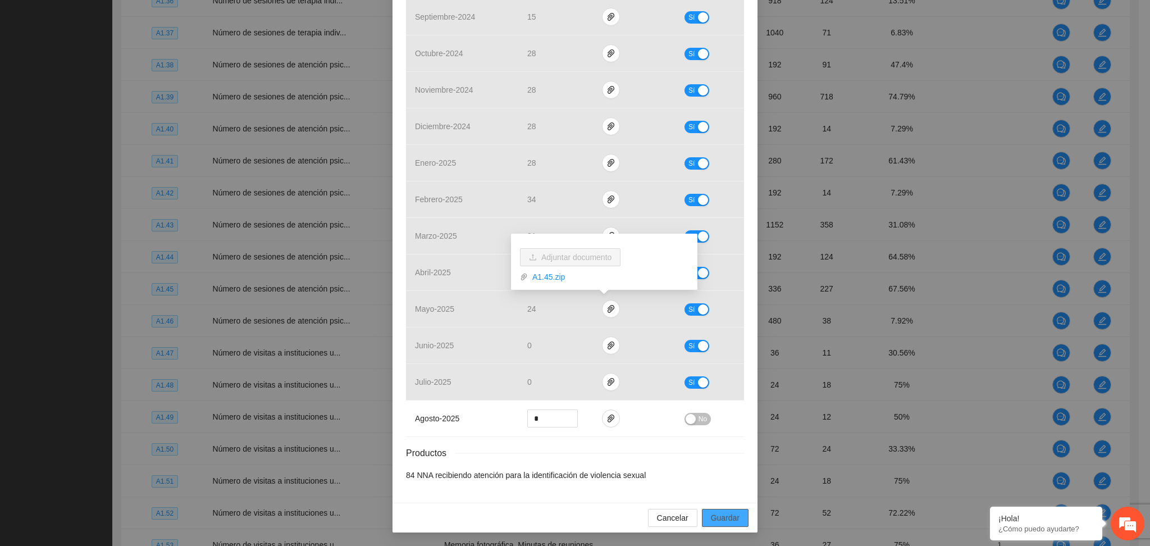
click at [705, 516] on button "Guardar" at bounding box center [725, 518] width 47 height 18
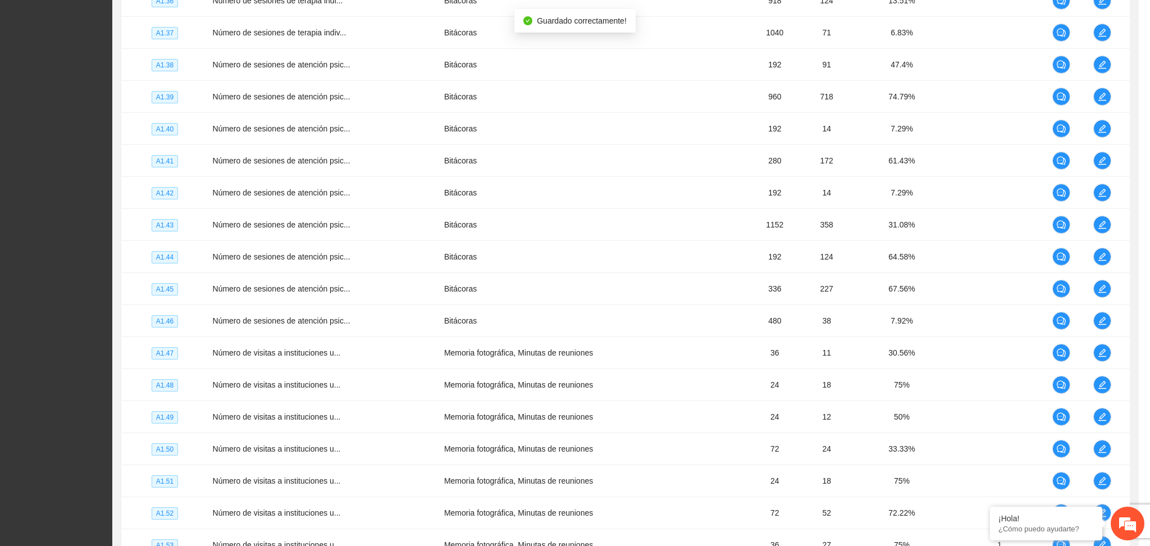
scroll to position [263, 0]
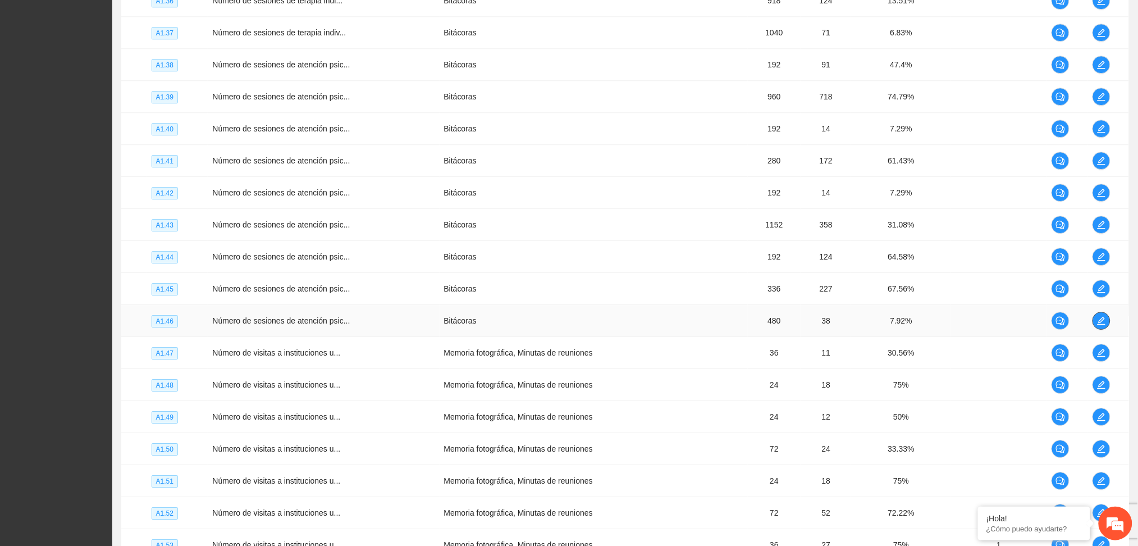
click at [1098, 319] on icon "edit" at bounding box center [1101, 320] width 9 height 9
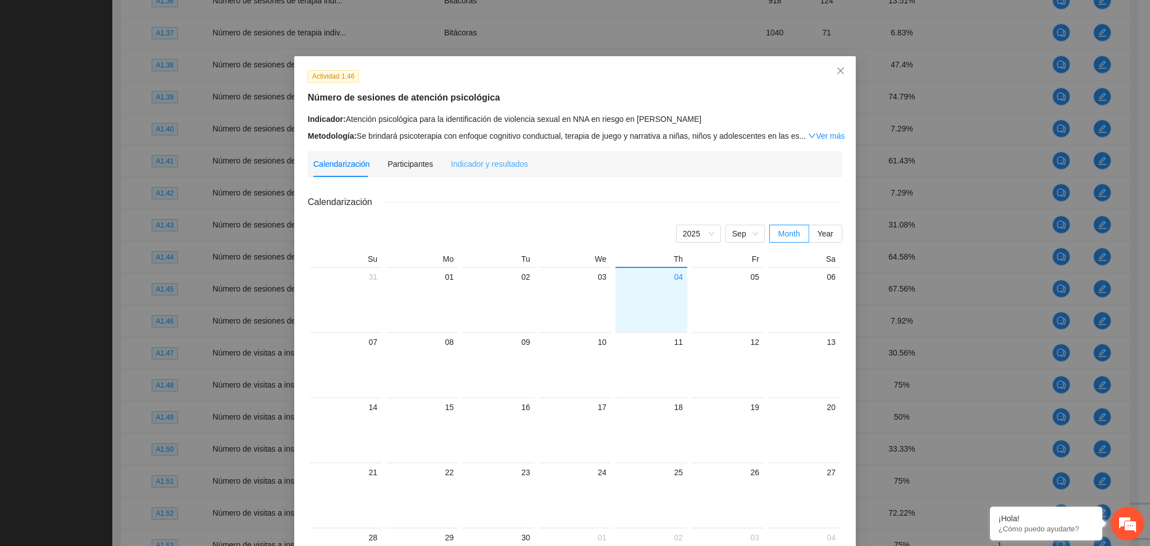
click at [451, 172] on div "Indicador y resultados" at bounding box center [489, 164] width 77 height 26
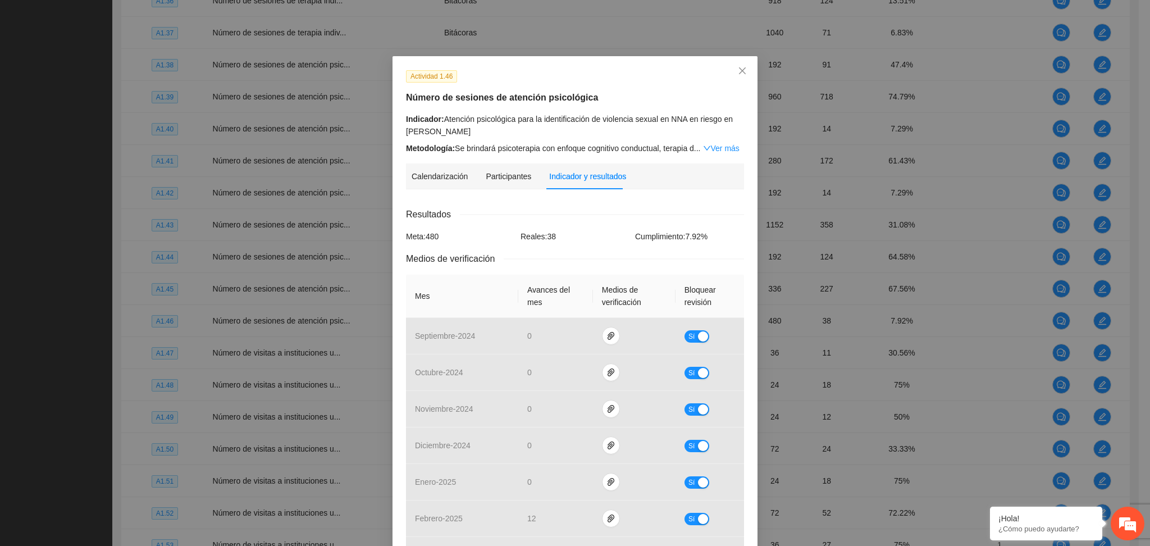
click at [540, 205] on div "Calendarización [DATE] Month Year Su Mo Tu We Th Fr Sa 31 01 02 03 04 05 06 07 …" at bounding box center [575, 503] width 338 height 610
click at [587, 217] on div "Resultados" at bounding box center [575, 214] width 338 height 14
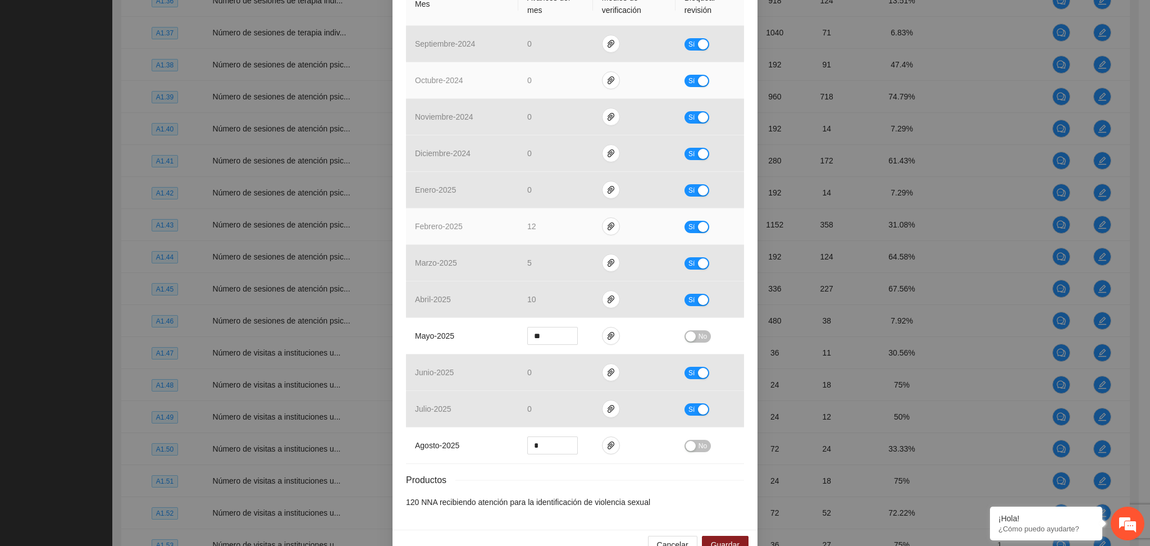
scroll to position [319, 0]
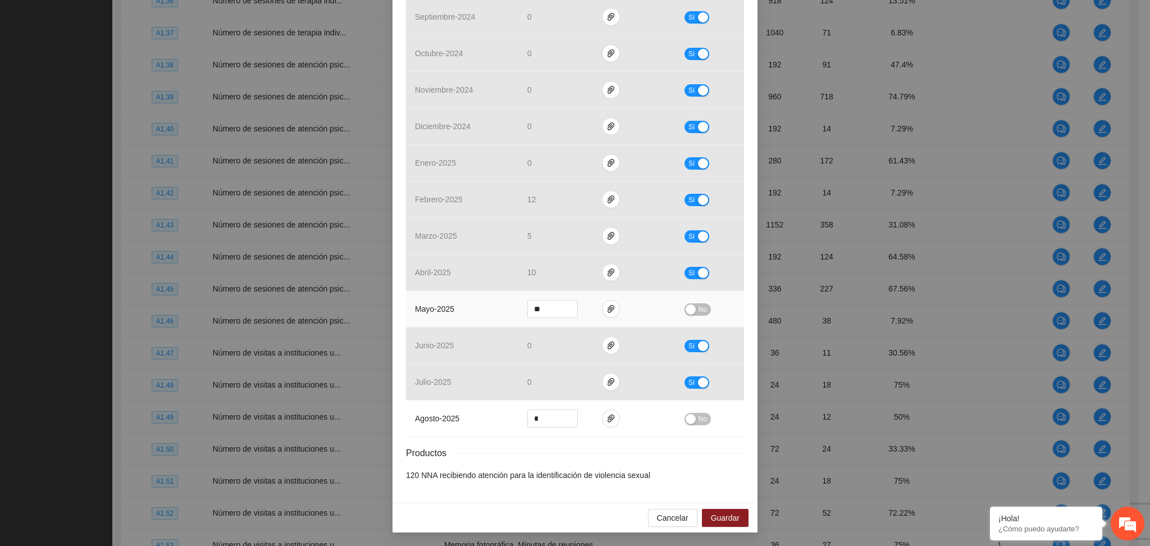
click at [699, 309] on span "No" at bounding box center [703, 309] width 8 height 12
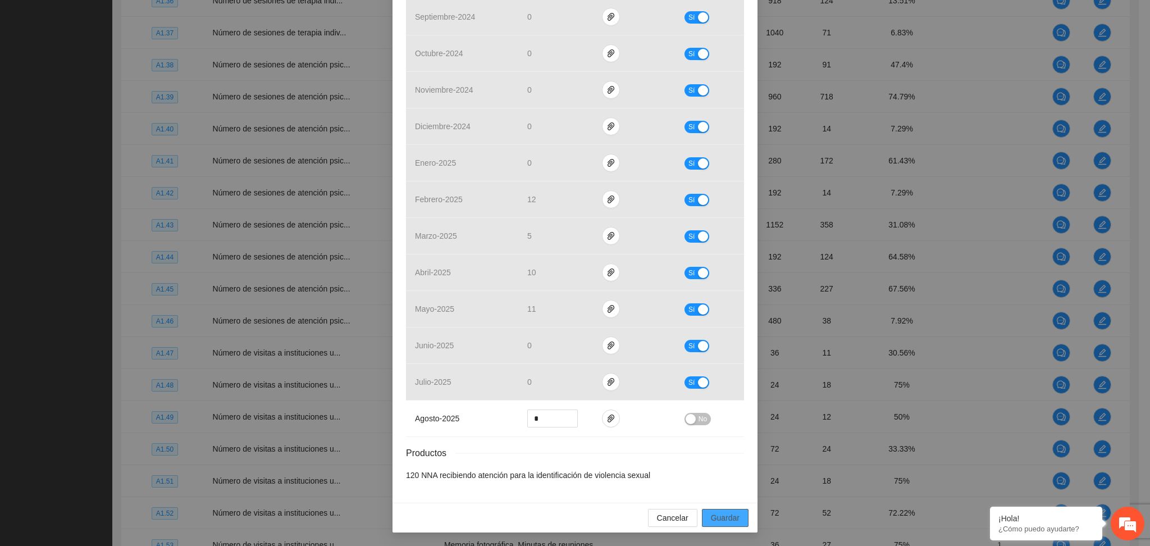
click at [711, 513] on span "Guardar" at bounding box center [725, 518] width 29 height 12
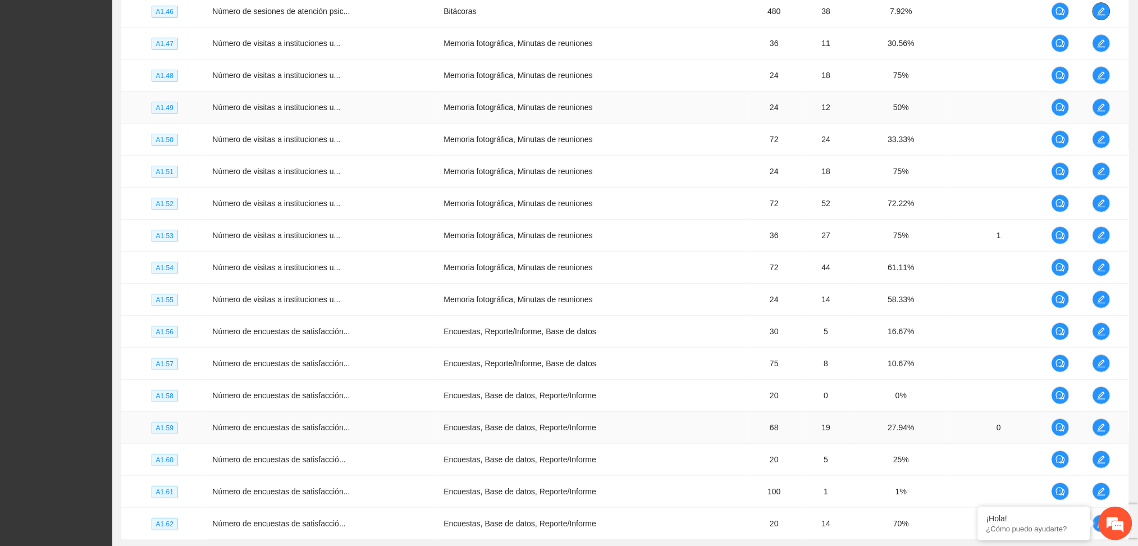
scroll to position [3072, 0]
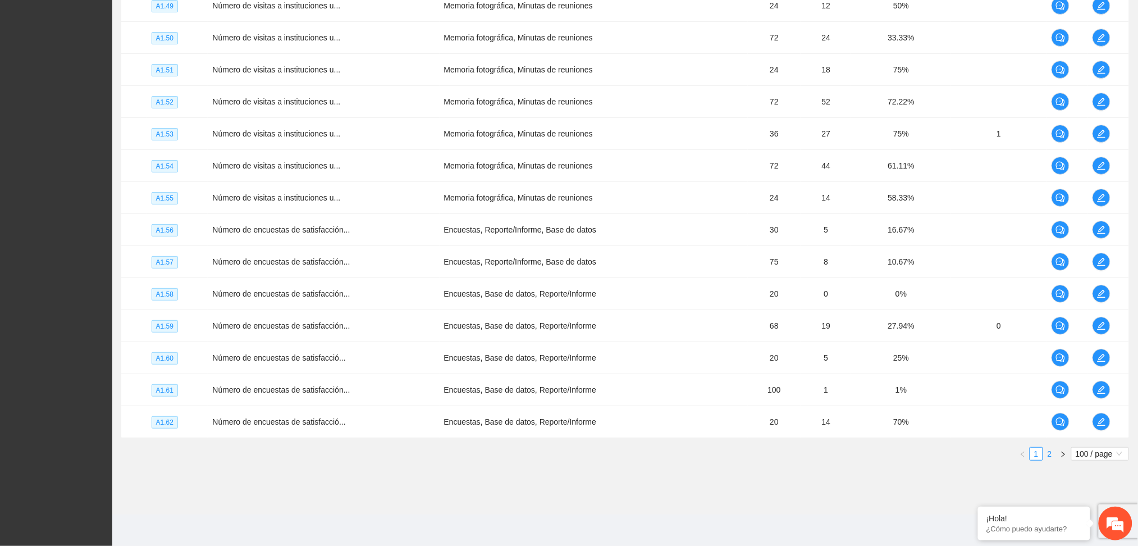
click at [1050, 453] on link "2" at bounding box center [1050, 454] width 12 height 12
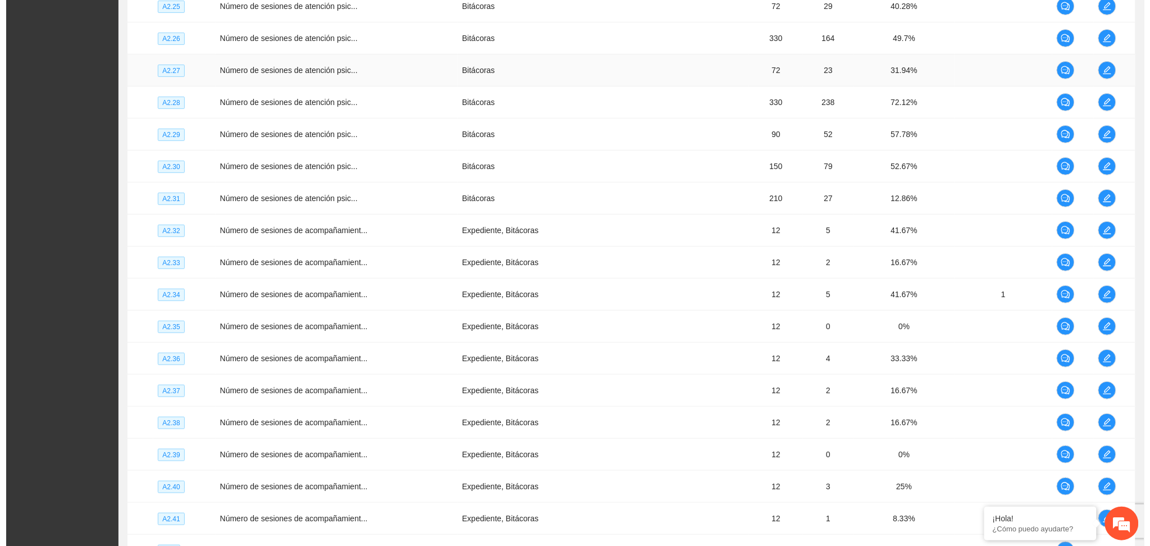
scroll to position [1618, 0]
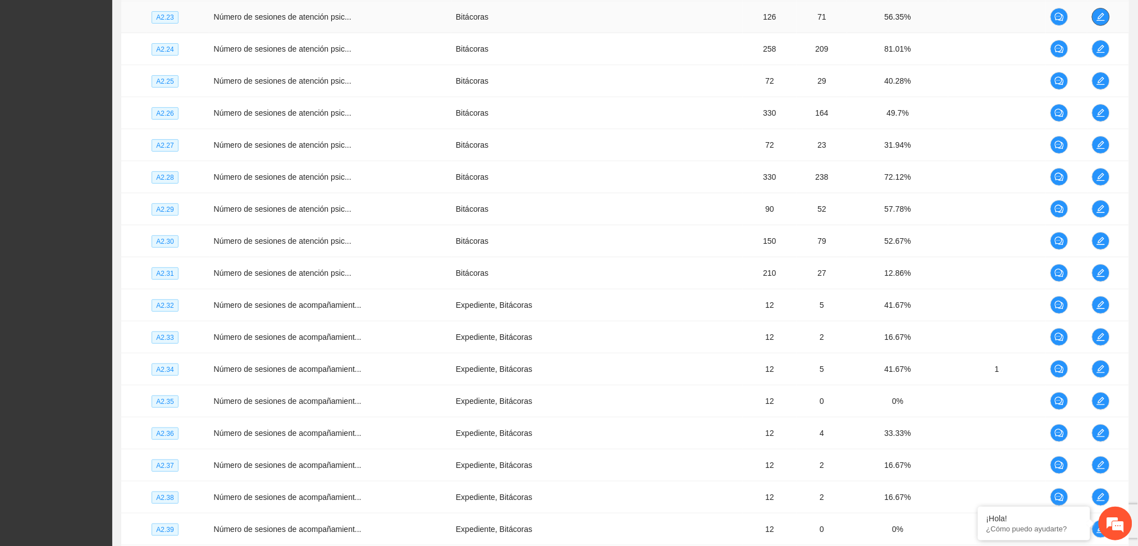
click at [1108, 17] on span "edit" at bounding box center [1101, 16] width 17 height 9
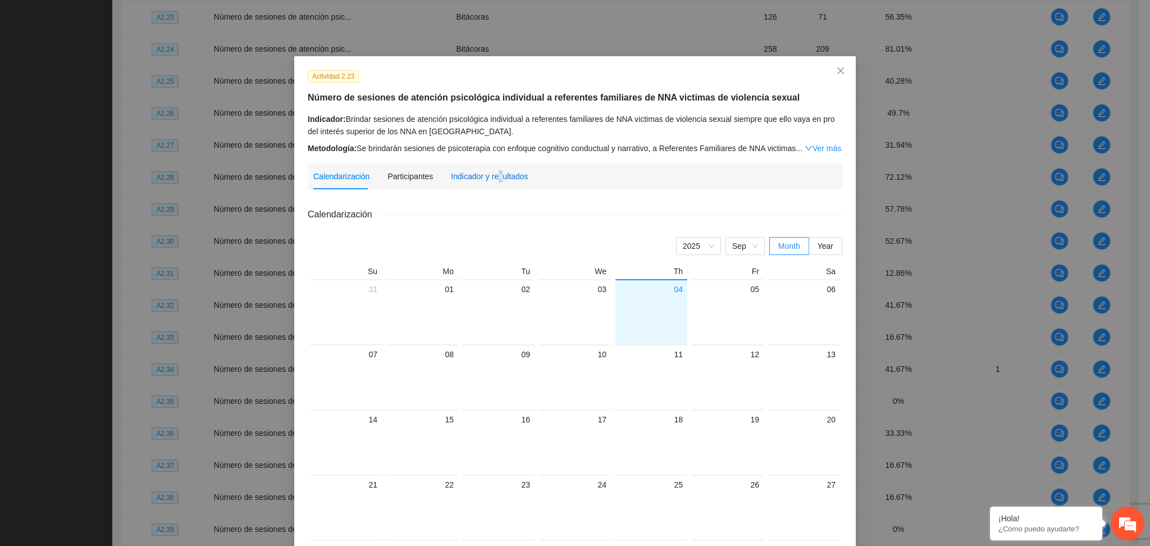
click at [490, 174] on div "Indicador y resultados" at bounding box center [489, 176] width 77 height 12
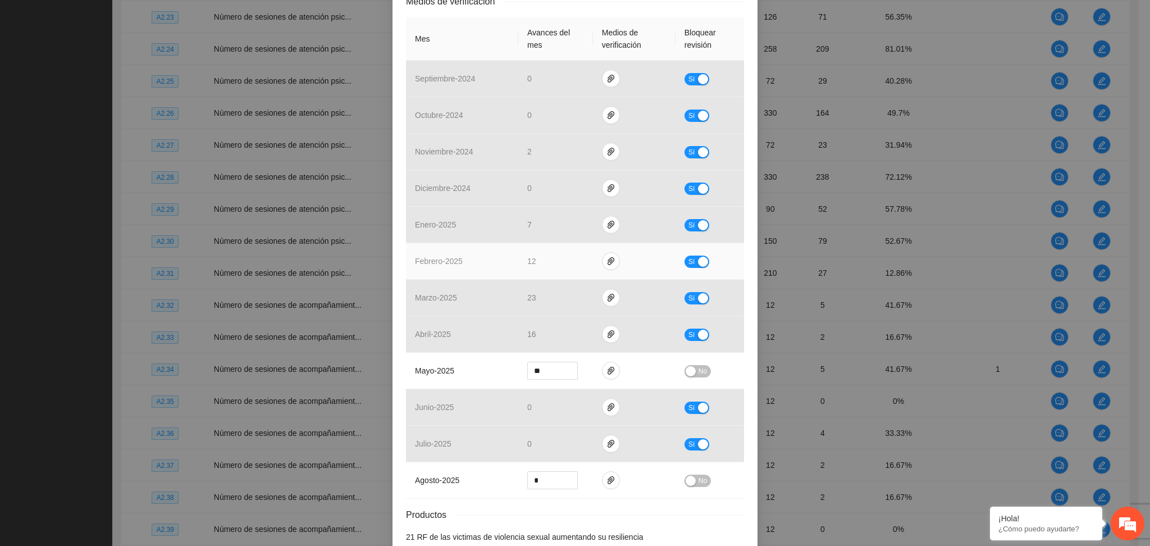
scroll to position [299, 0]
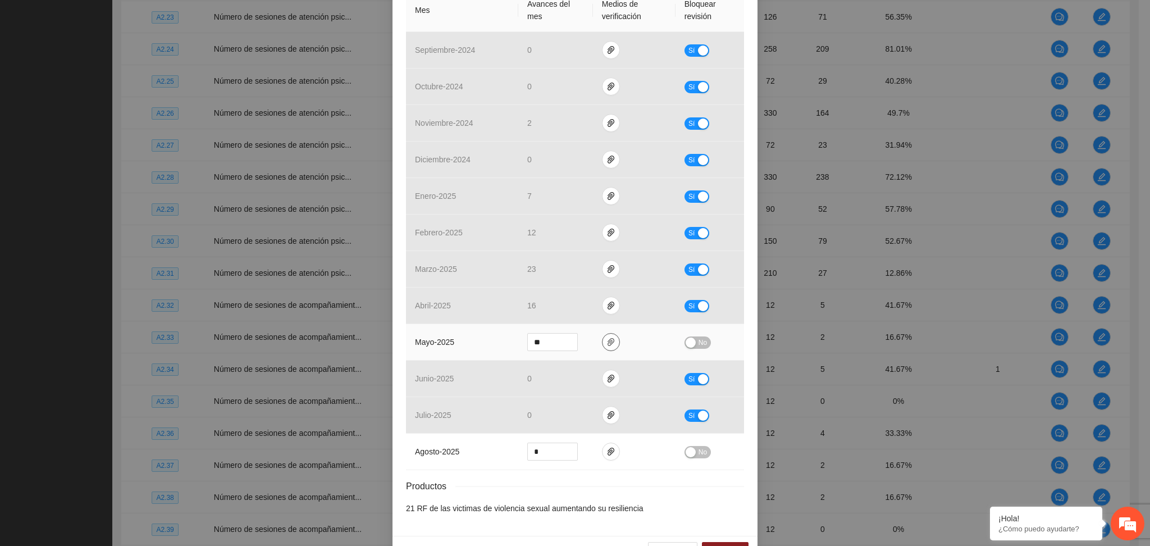
click at [608, 344] on icon "paper-clip" at bounding box center [611, 342] width 7 height 8
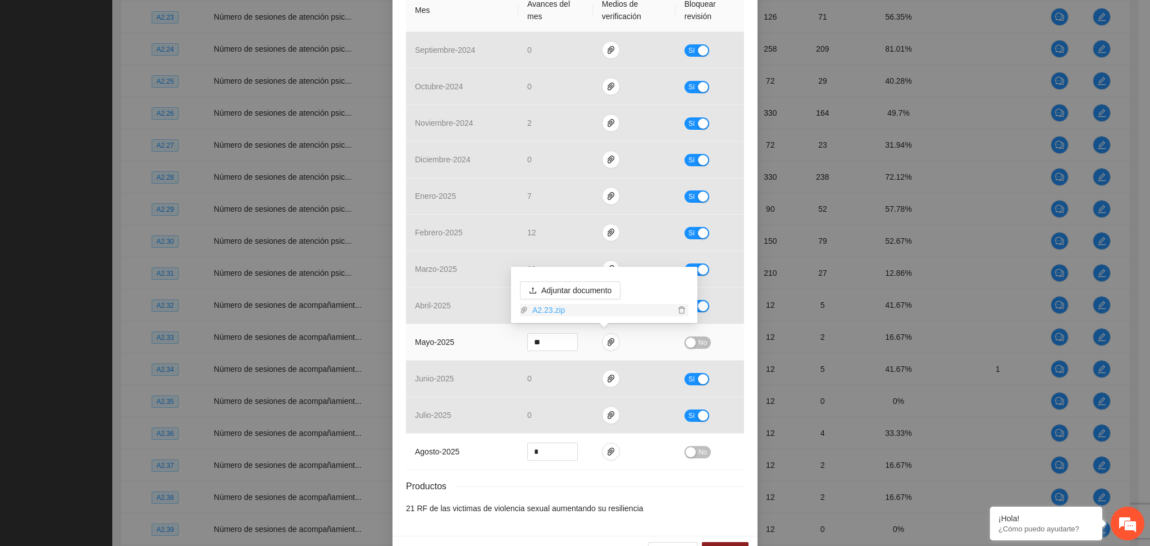
click at [544, 308] on link "A2.23.zip" at bounding box center [601, 310] width 147 height 12
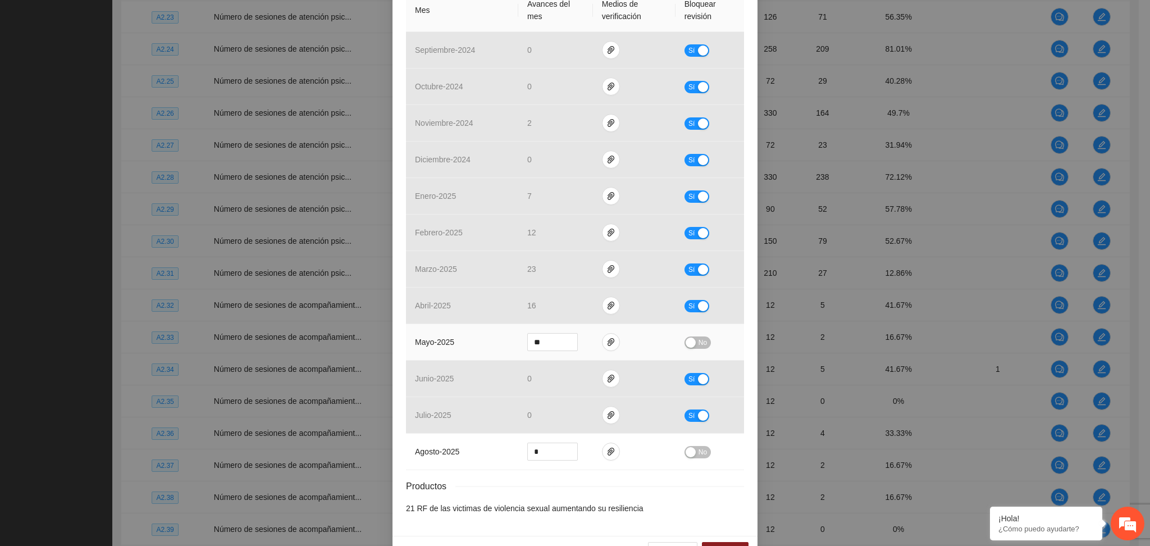
click at [699, 340] on span "No" at bounding box center [703, 342] width 8 height 12
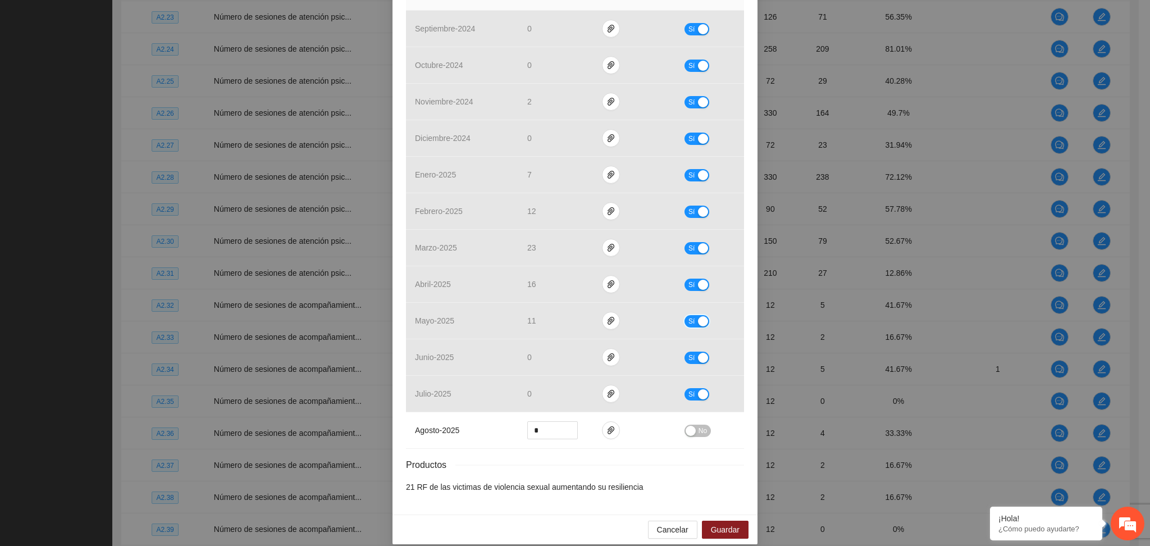
scroll to position [333, 0]
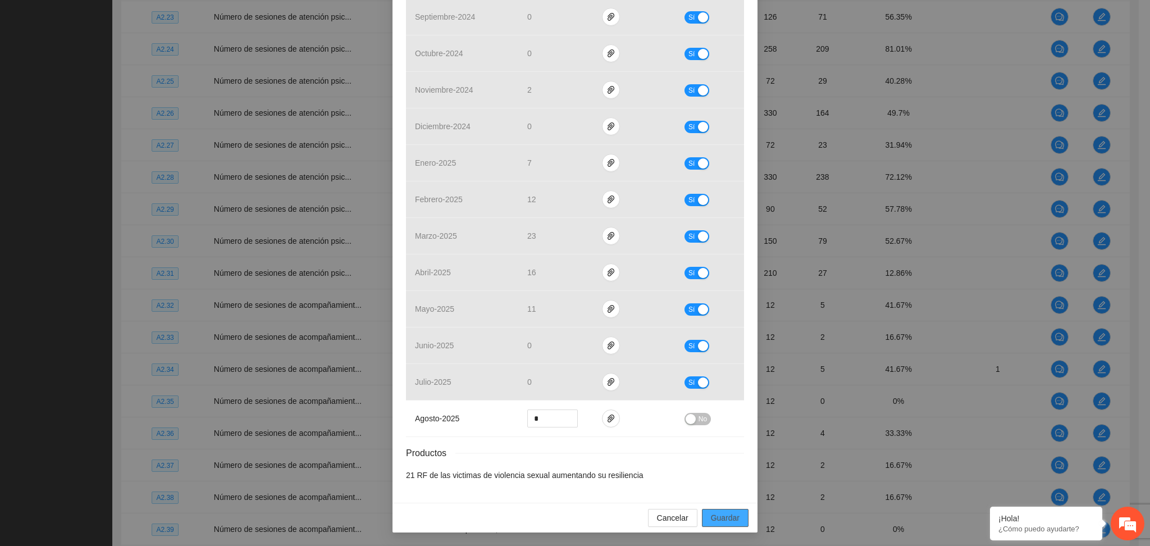
click at [731, 516] on span "Guardar" at bounding box center [725, 518] width 29 height 12
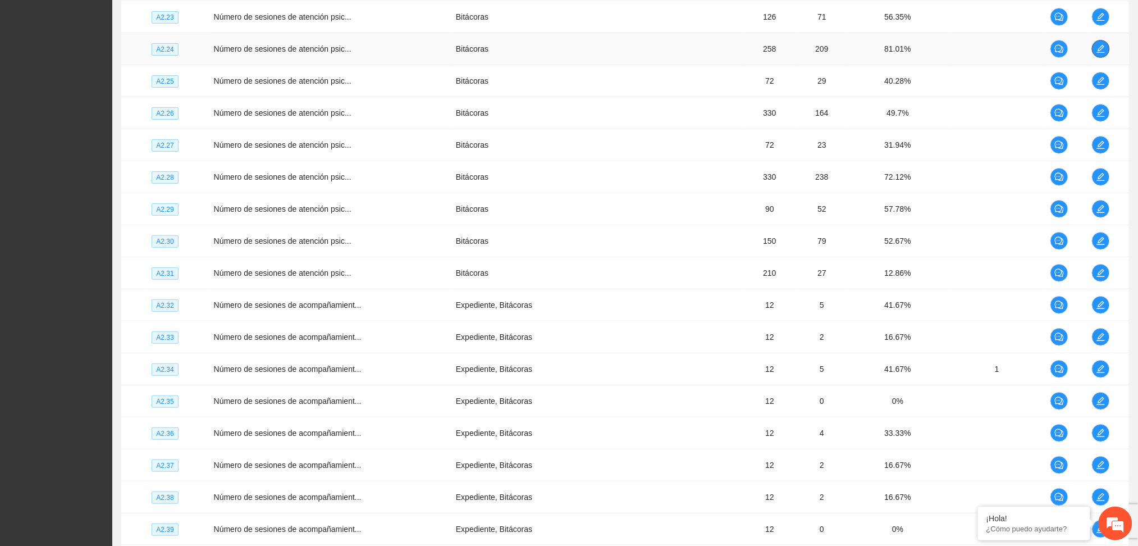
click at [1106, 48] on icon "edit" at bounding box center [1101, 48] width 9 height 9
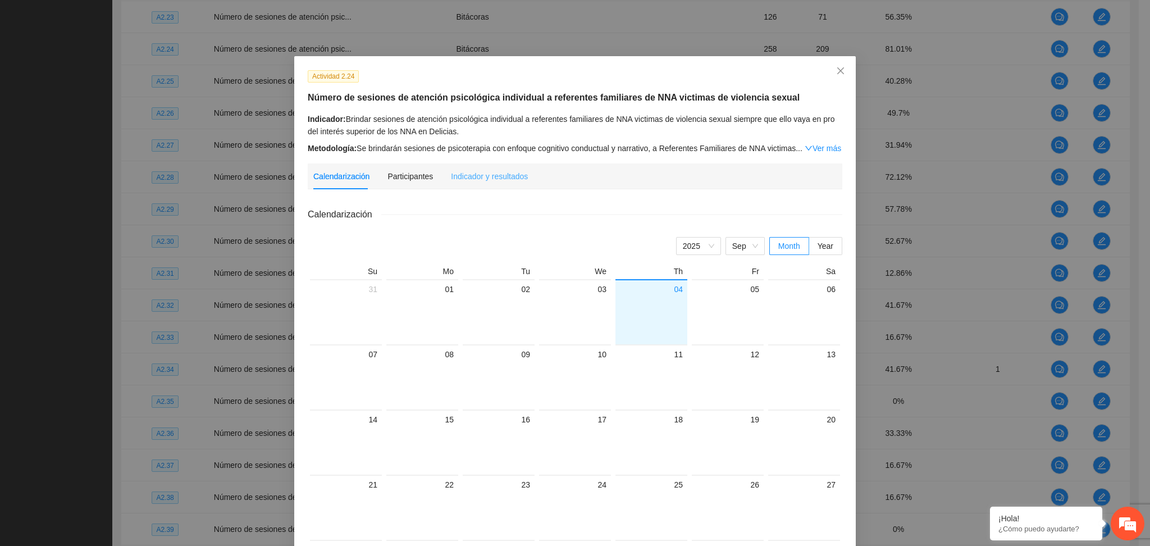
click at [472, 166] on div "Indicador y resultados" at bounding box center [489, 176] width 77 height 26
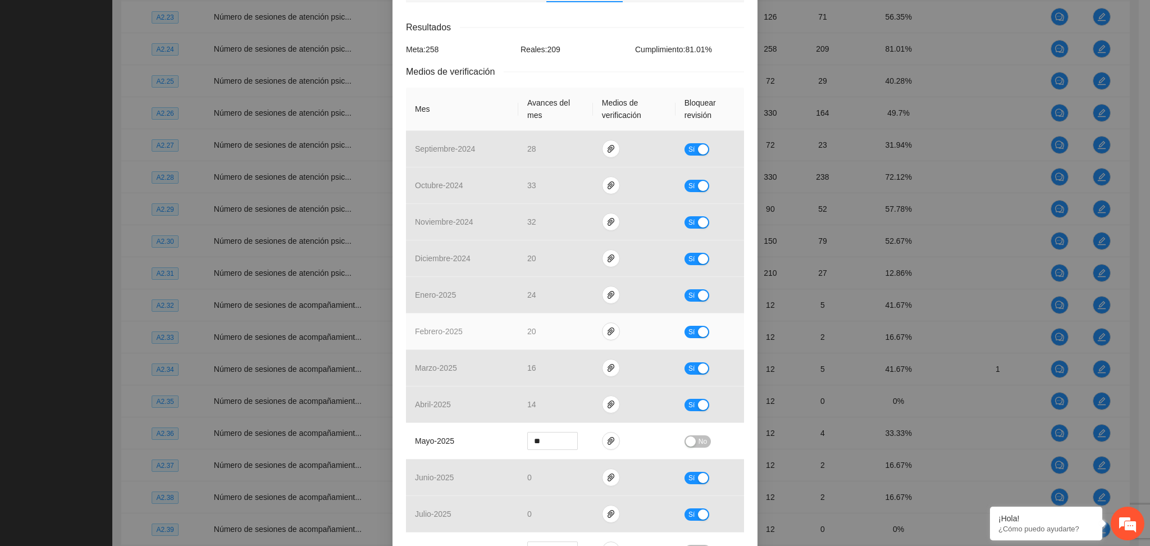
scroll to position [299, 0]
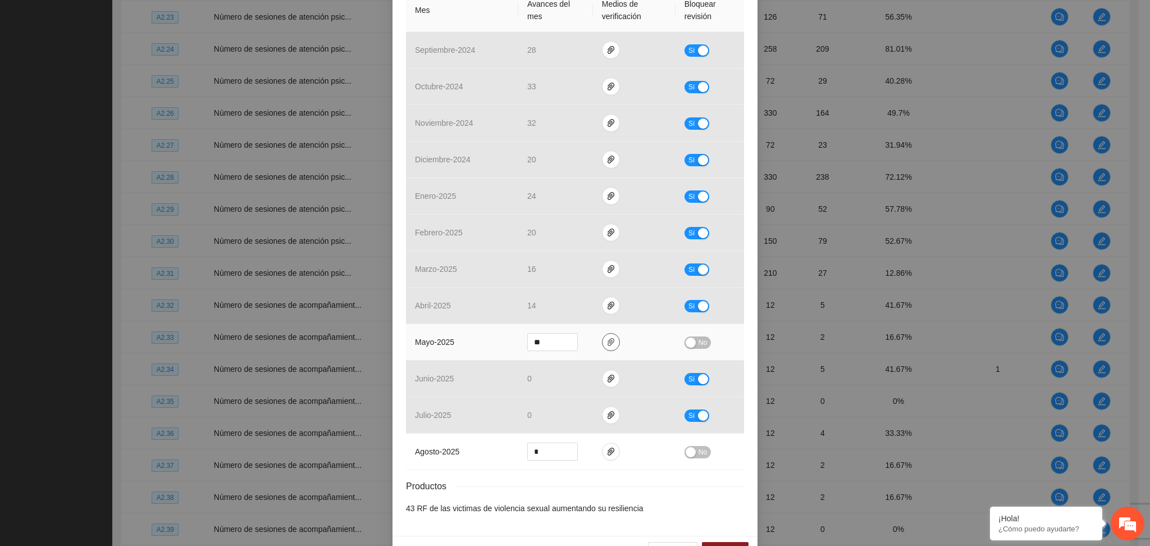
click at [608, 344] on icon "paper-clip" at bounding box center [611, 342] width 9 height 9
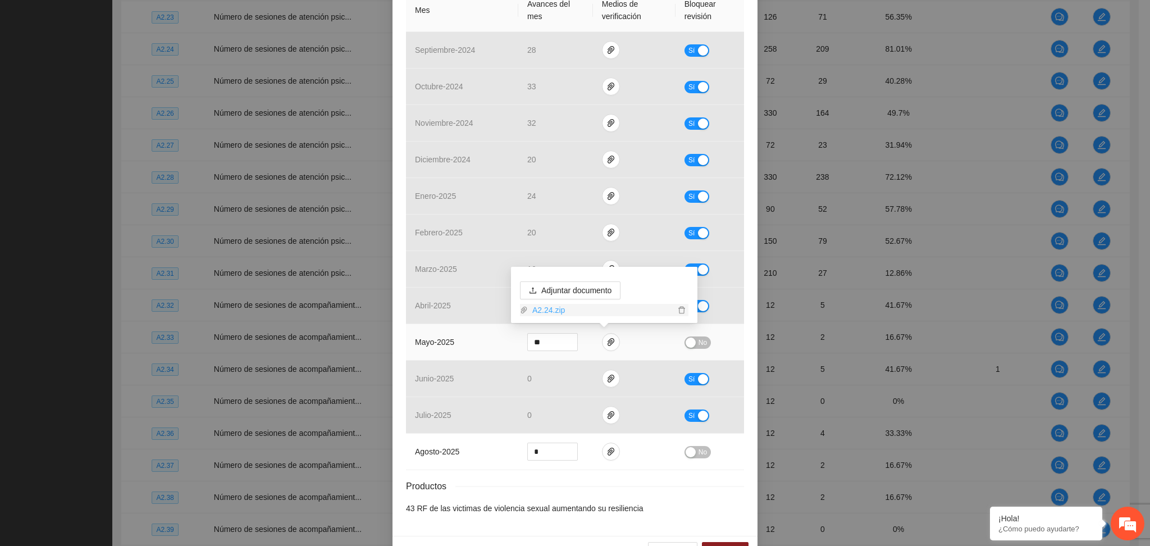
click at [546, 311] on link "A2.24.zip" at bounding box center [601, 310] width 147 height 12
click at [693, 336] on div "No" at bounding box center [710, 342] width 51 height 13
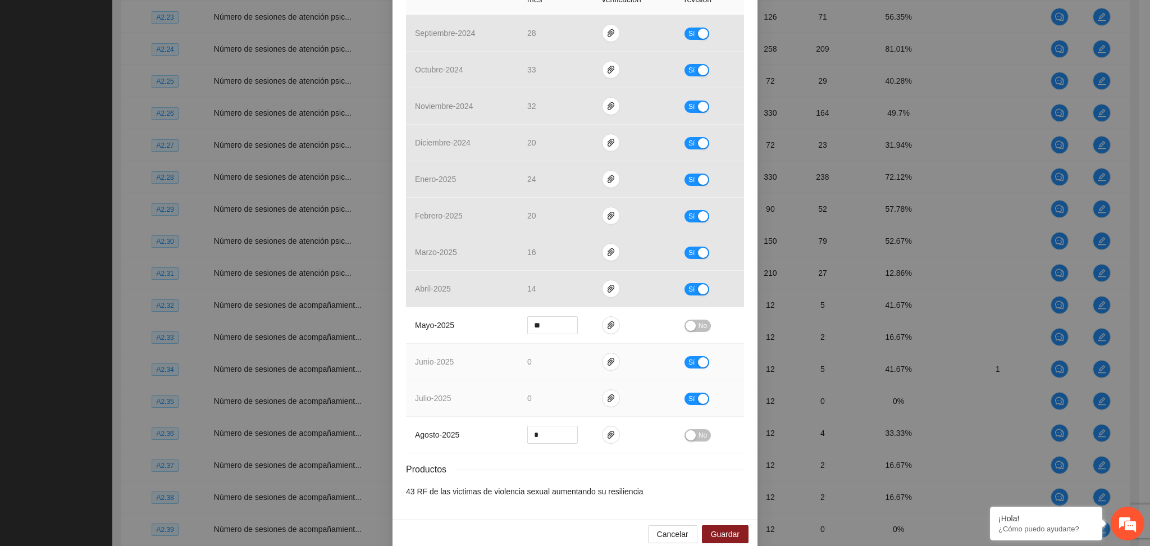
scroll to position [333, 0]
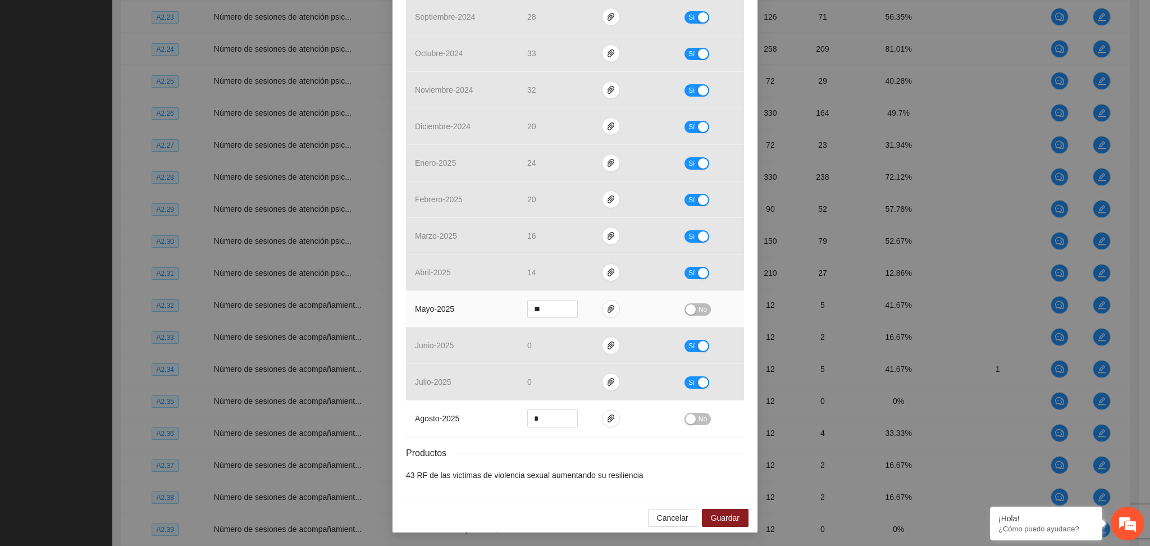
click at [699, 306] on span "No" at bounding box center [703, 309] width 8 height 12
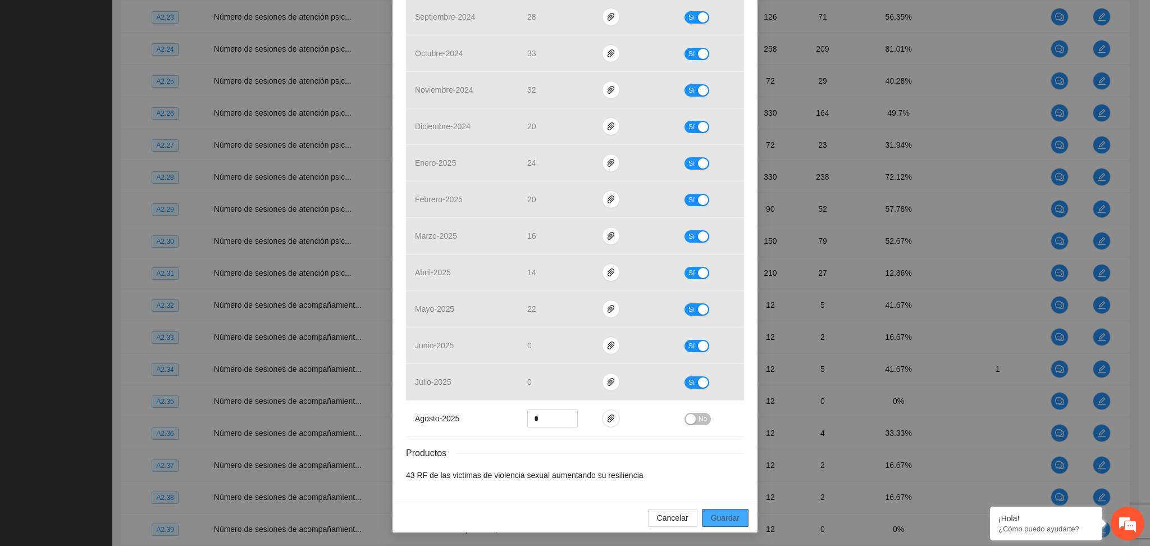
click at [727, 518] on span "Guardar" at bounding box center [725, 518] width 29 height 12
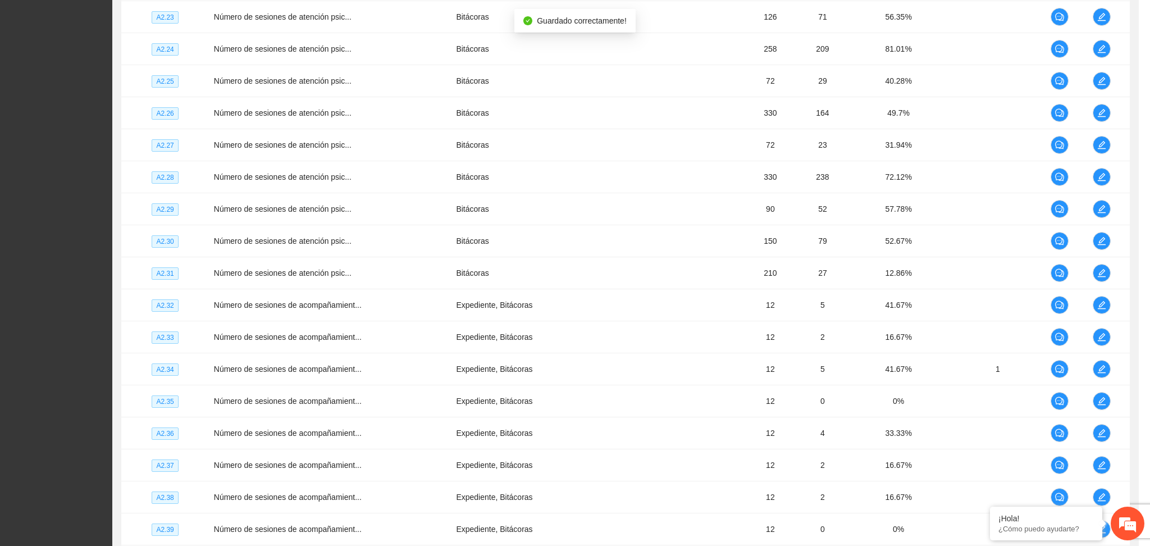
scroll to position [276, 0]
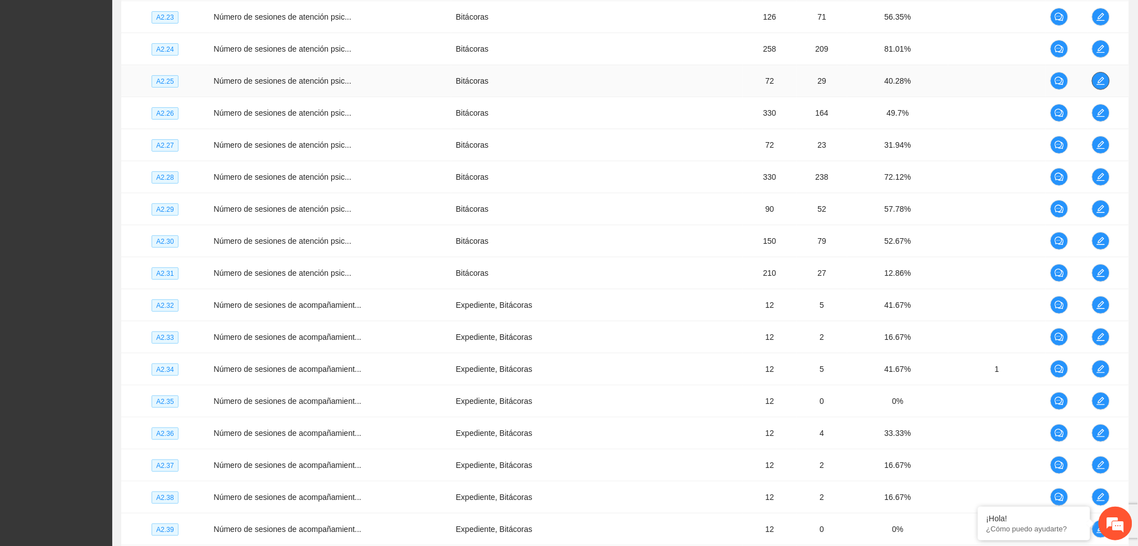
click at [1098, 83] on icon "edit" at bounding box center [1101, 80] width 9 height 9
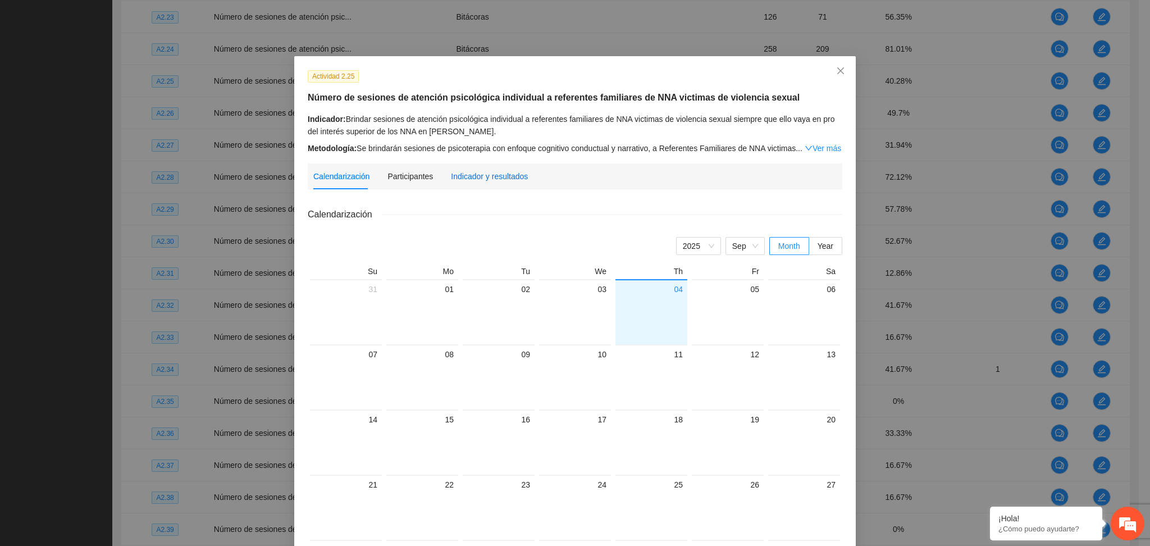
click at [489, 177] on div "Indicador y resultados" at bounding box center [489, 176] width 77 height 12
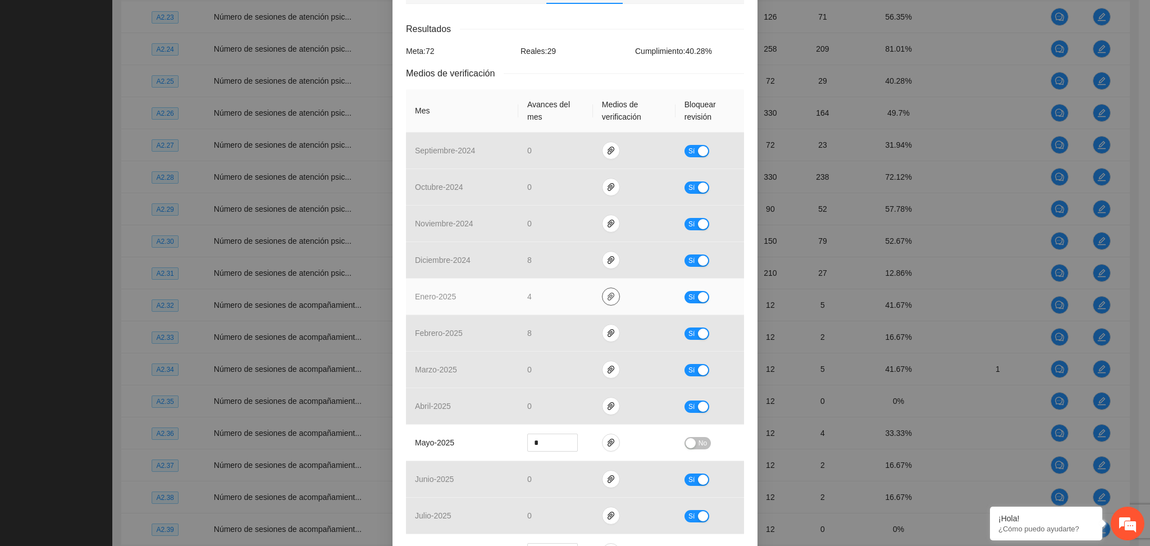
scroll to position [299, 0]
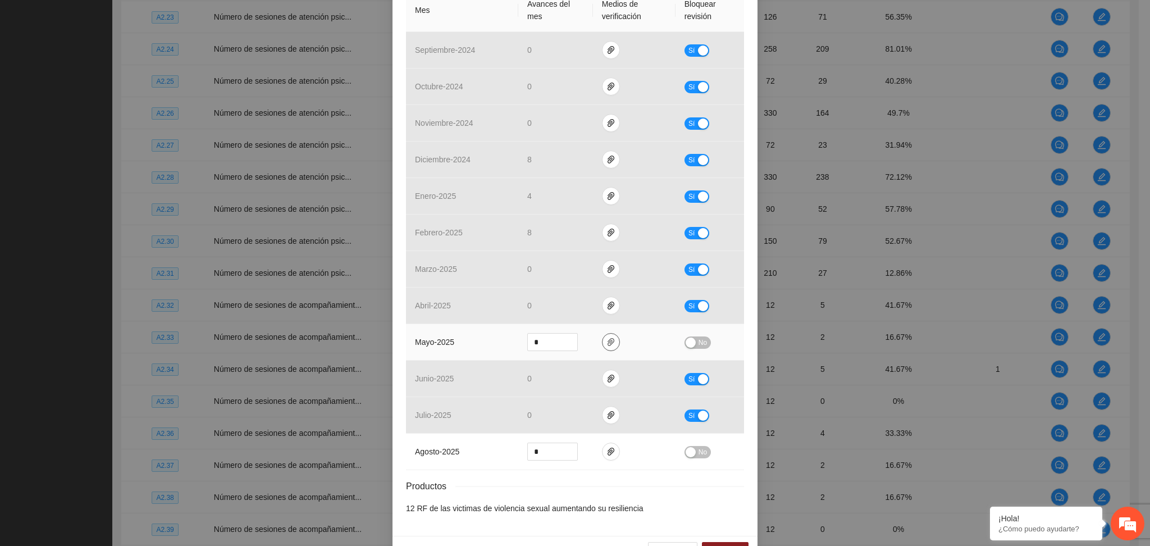
click at [607, 338] on icon "paper-clip" at bounding box center [611, 342] width 9 height 9
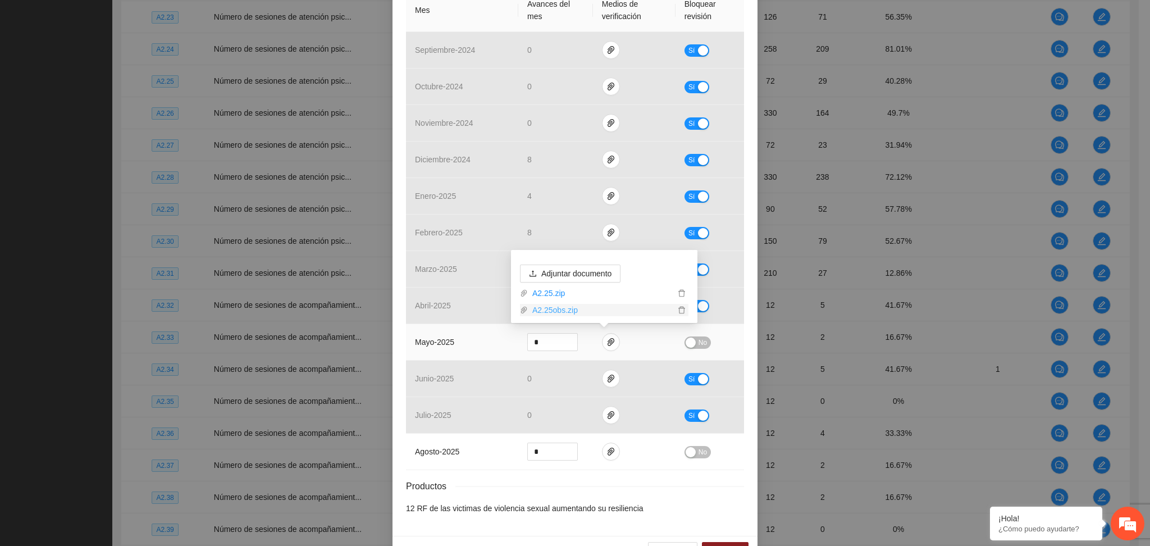
click at [562, 311] on link "A2.25obs.zip" at bounding box center [601, 310] width 147 height 12
click at [550, 308] on link "A2.25obs.zip" at bounding box center [601, 310] width 147 height 12
